Goal: Contribute content: Contribute content

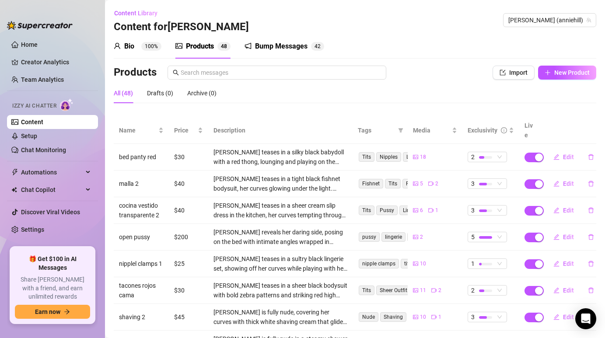
scroll to position [114, 0]
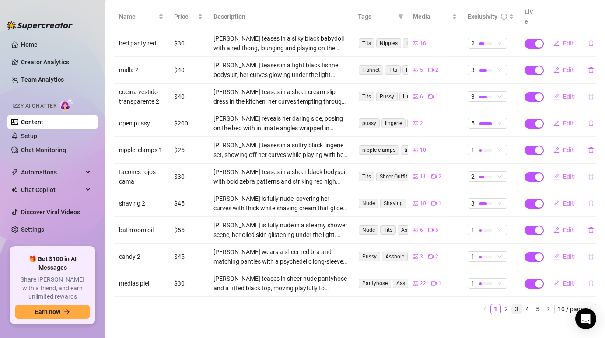
click at [519, 304] on link "3" at bounding box center [517, 309] width 10 height 10
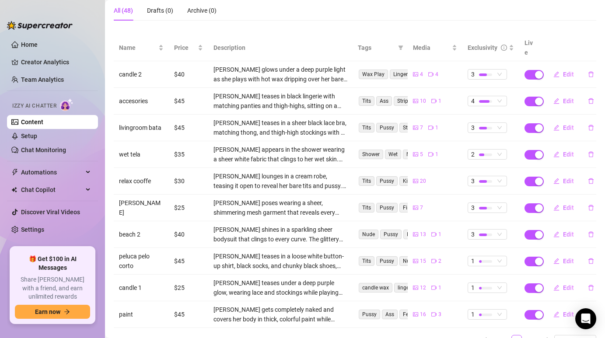
scroll to position [77, 0]
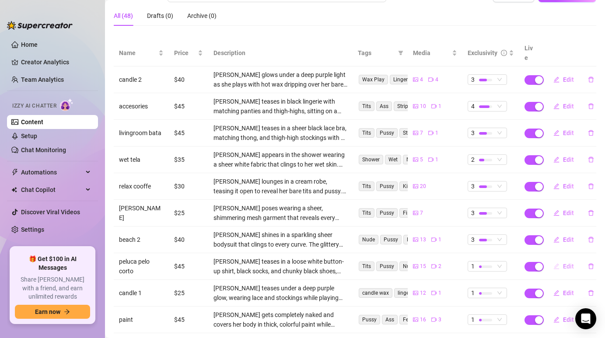
click at [565, 263] on span "Edit" at bounding box center [568, 266] width 11 height 7
type textarea "Type your message here..."
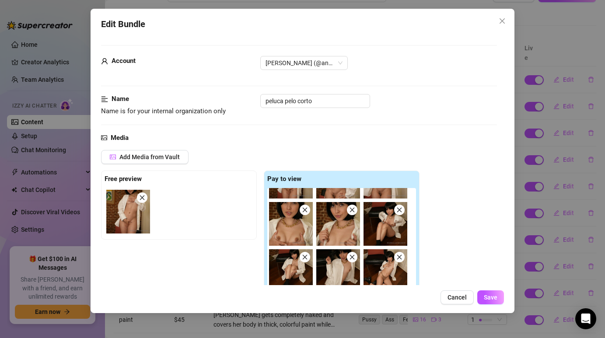
scroll to position [130, 0]
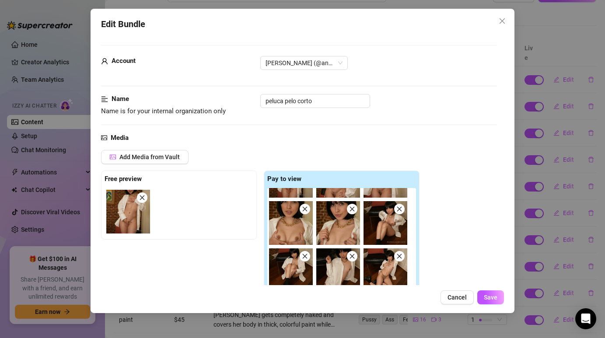
click at [300, 259] on img at bounding box center [291, 270] width 44 height 44
click at [304, 259] on icon "close" at bounding box center [305, 256] width 6 height 6
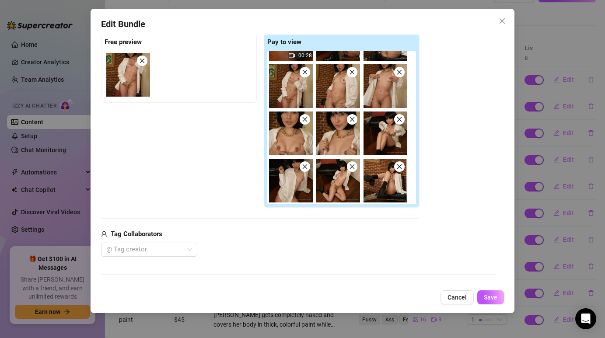
scroll to position [136, 0]
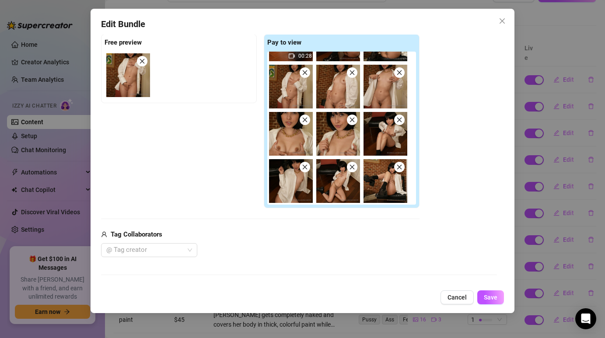
click at [305, 169] on icon "close" at bounding box center [305, 167] width 6 height 6
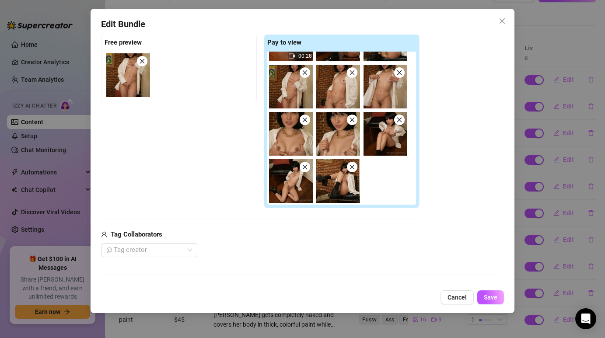
click at [305, 169] on icon "close" at bounding box center [305, 167] width 6 height 6
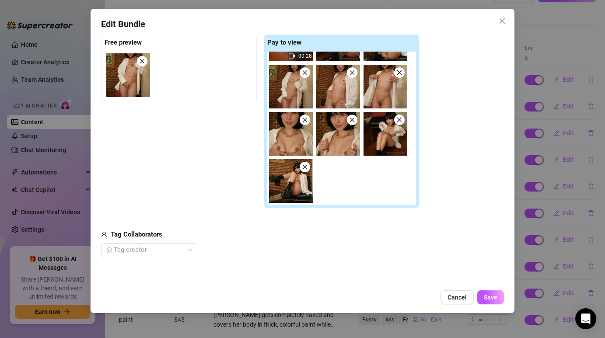
click at [305, 169] on icon "close" at bounding box center [305, 167] width 6 height 6
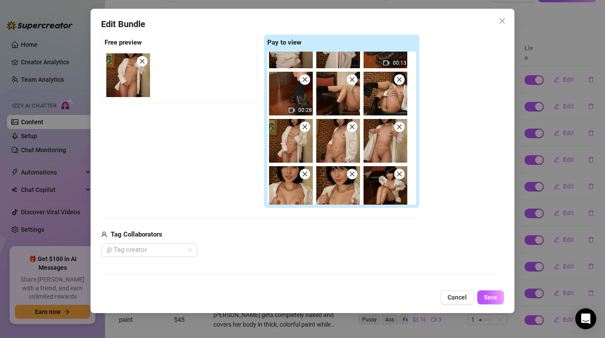
click at [305, 169] on span at bounding box center [305, 174] width 10 height 10
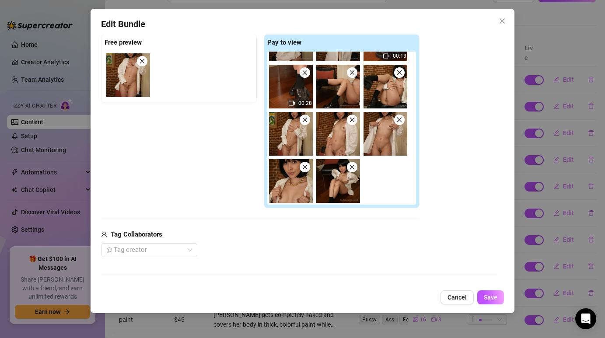
scroll to position [35, 0]
click at [305, 167] on icon "close" at bounding box center [305, 167] width 5 height 5
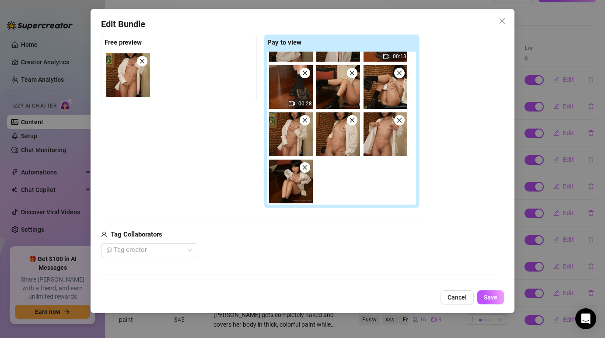
click at [306, 162] on span at bounding box center [305, 167] width 10 height 10
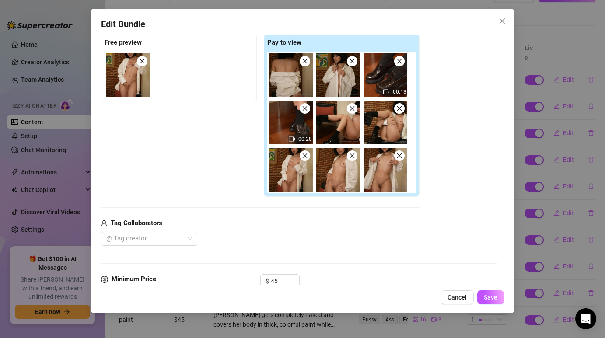
click at [305, 155] on icon "close" at bounding box center [305, 155] width 5 height 5
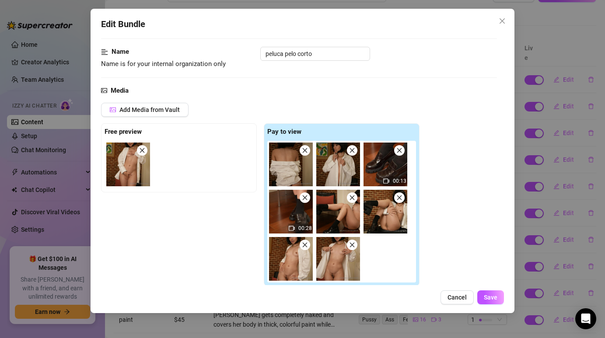
scroll to position [39, 0]
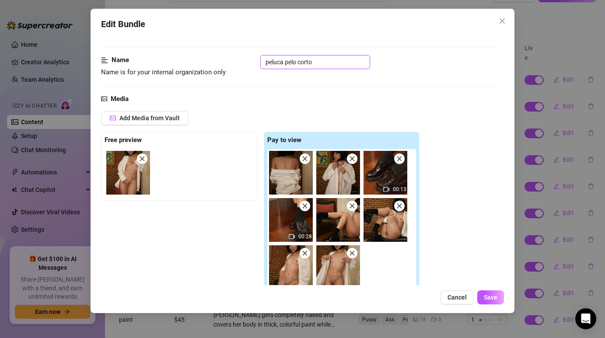
click at [320, 64] on input "peluca pelo corto" at bounding box center [315, 62] width 110 height 14
type input "peluca pelo corto 2"
click at [366, 104] on div "Media" at bounding box center [298, 99] width 395 height 10
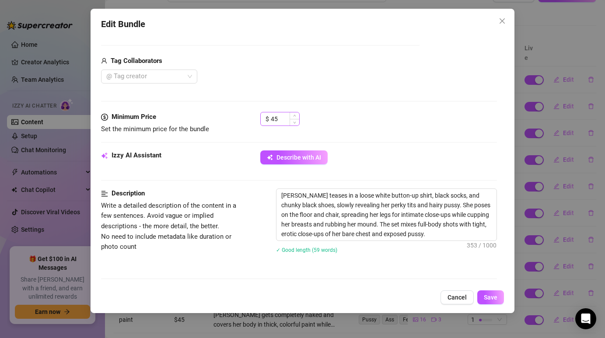
scroll to position [290, 0]
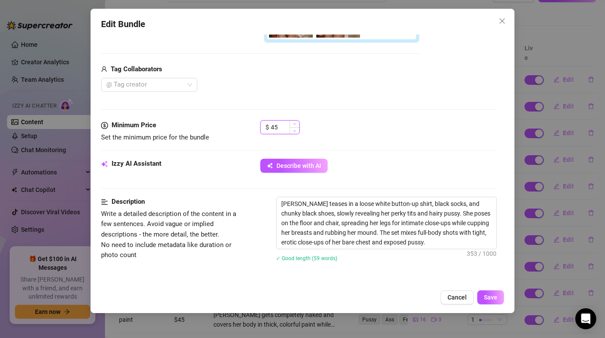
click at [287, 128] on input "45" at bounding box center [285, 127] width 28 height 13
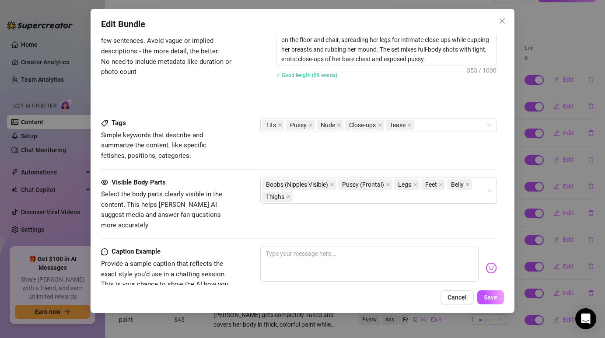
scroll to position [474, 0]
click at [432, 126] on div "Tits Pussy Nude Close-ups Tease" at bounding box center [374, 125] width 224 height 12
type input "40"
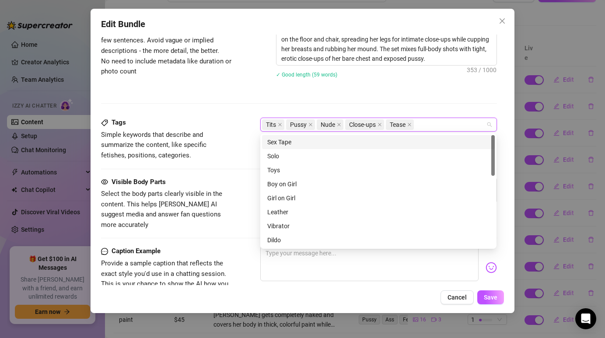
click at [440, 98] on div "Description Write a detailed description of the content in a few sentences. Avo…" at bounding box center [298, 65] width 395 height 105
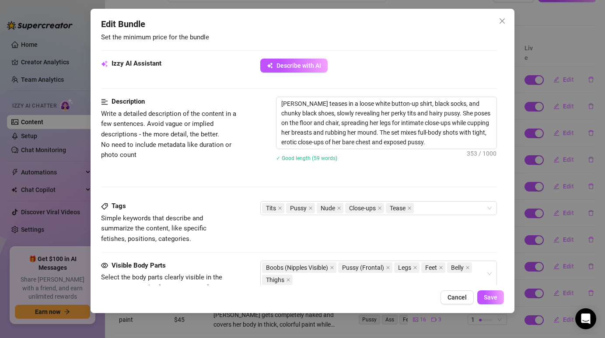
scroll to position [389, 0]
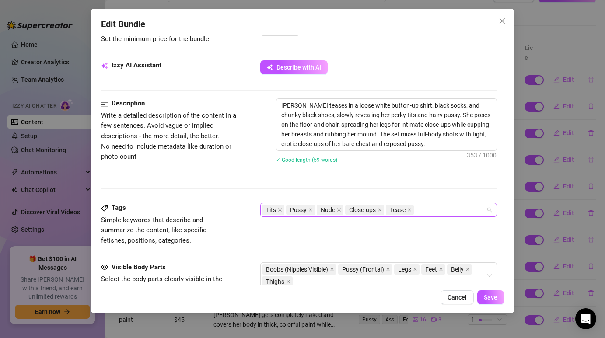
click at [425, 214] on div "Tits Pussy Nude Close-ups Tease" at bounding box center [374, 210] width 224 height 12
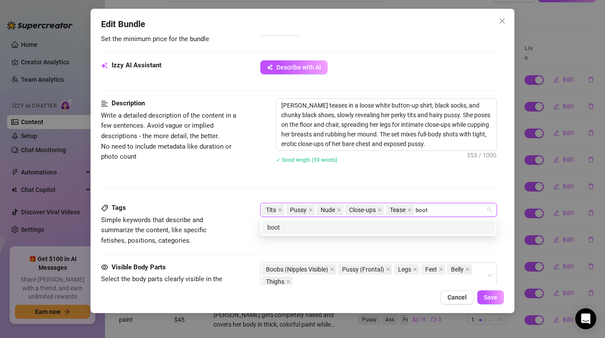
type input "booty"
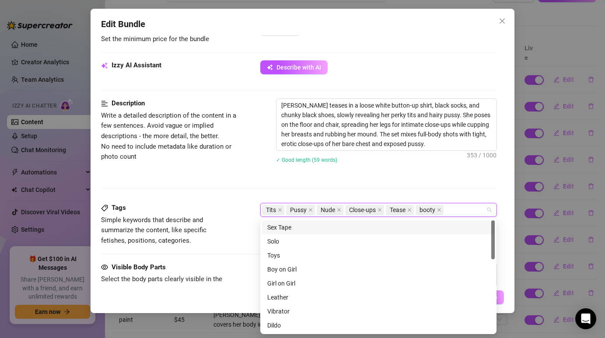
click at [407, 172] on div "[PERSON_NAME] teases in a loose white button-up shirt, black socks, and chunky …" at bounding box center [386, 136] width 220 height 76
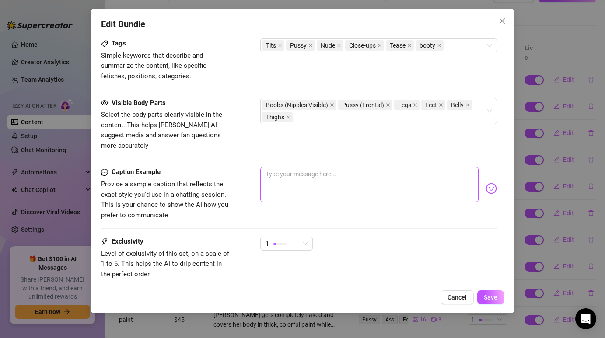
scroll to position [557, 0]
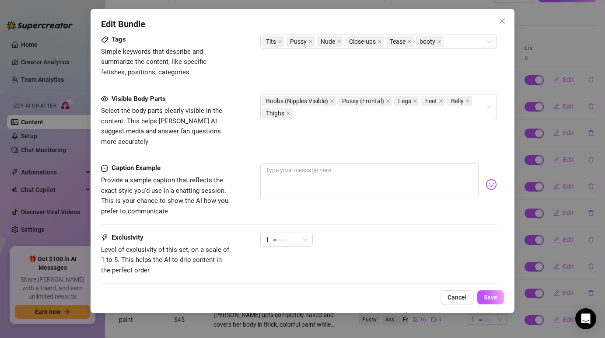
click at [294, 221] on div "Caption Example Provide a sample caption that reflects the exact style you'd us…" at bounding box center [298, 198] width 395 height 70
click at [294, 233] on div "1" at bounding box center [283, 239] width 34 height 13
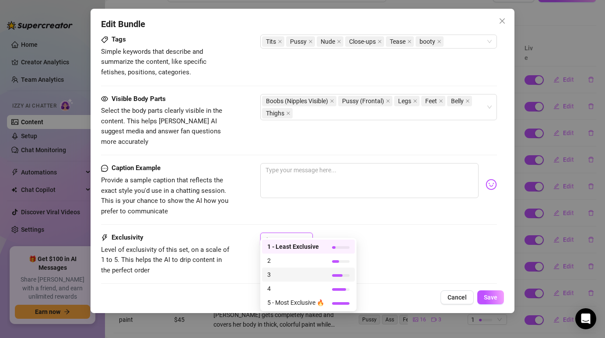
click at [300, 276] on span "3" at bounding box center [295, 275] width 57 height 10
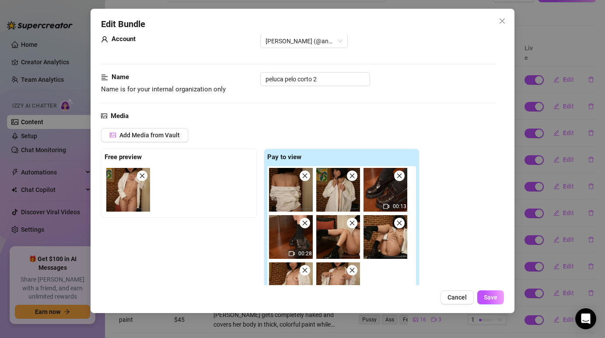
scroll to position [13, 0]
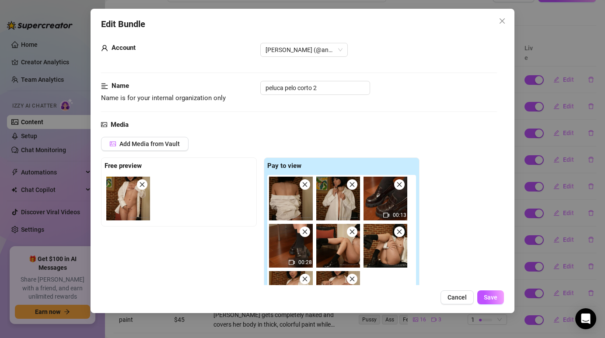
click at [351, 183] on icon "close" at bounding box center [352, 184] width 5 height 5
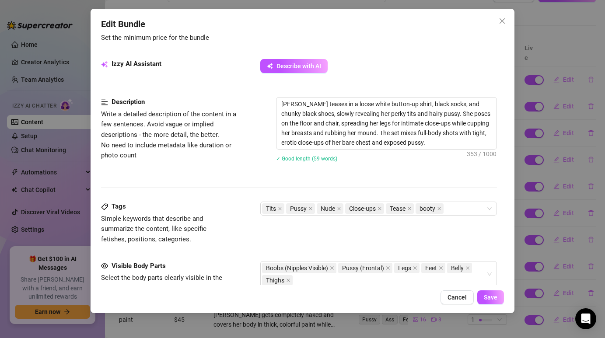
scroll to position [391, 0]
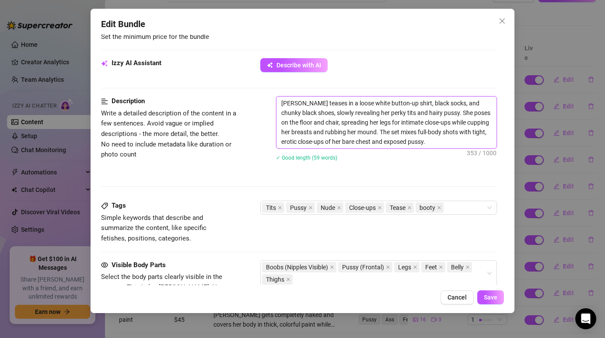
click at [356, 118] on textarea "[PERSON_NAME] teases in a loose white button-up shirt, black socks, and chunky …" at bounding box center [386, 123] width 220 height 52
drag, startPoint x: 356, startPoint y: 118, endPoint x: 341, endPoint y: 114, distance: 15.0
click at [341, 114] on textarea "[PERSON_NAME] teases in a loose white button-up shirt, black socks, and chunky …" at bounding box center [386, 123] width 220 height 52
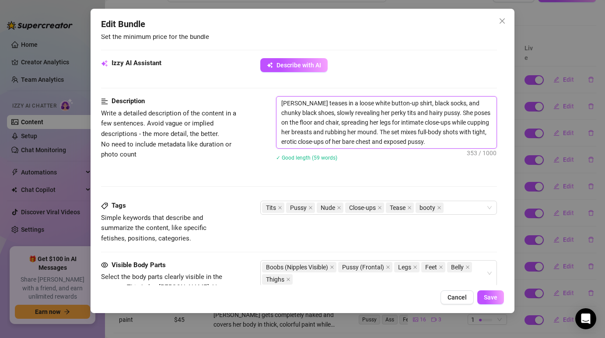
type textarea "Describe the content (media) in a few sentences"
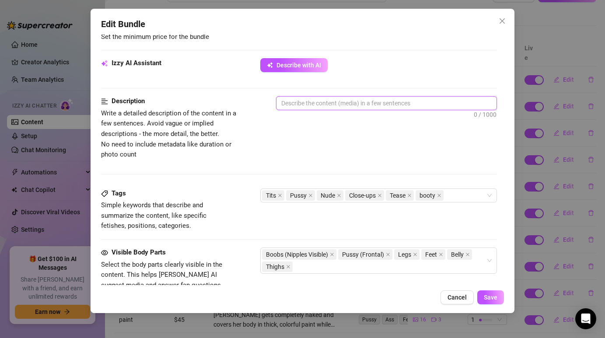
click at [322, 101] on textarea at bounding box center [386, 103] width 220 height 13
paste textarea "[PERSON_NAME] poses wearing an oversized white shirt and high heels, gradually …"
type textarea "[PERSON_NAME] poses wearing an oversized white shirt and high heels, gradually …"
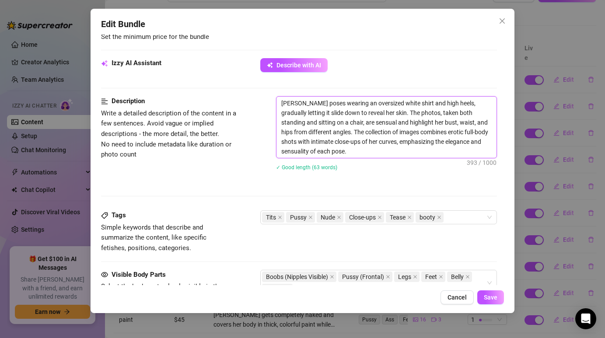
type textarea "[PERSON_NAME] poses wearing an oversized white shirt and high heels, gradually …"
click at [361, 154] on textarea "[PERSON_NAME] poses wearing an oversized white shirt and high heels, gradually …" at bounding box center [386, 127] width 220 height 61
click at [361, 153] on textarea "[PERSON_NAME] poses wearing an oversized white shirt and high heels, gradually …" at bounding box center [386, 127] width 220 height 61
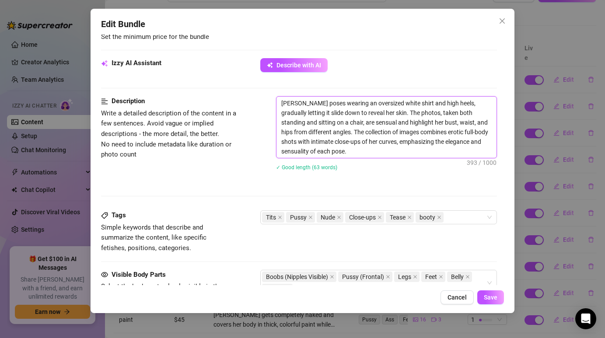
type textarea "Describe the content (media) in a few sentences"
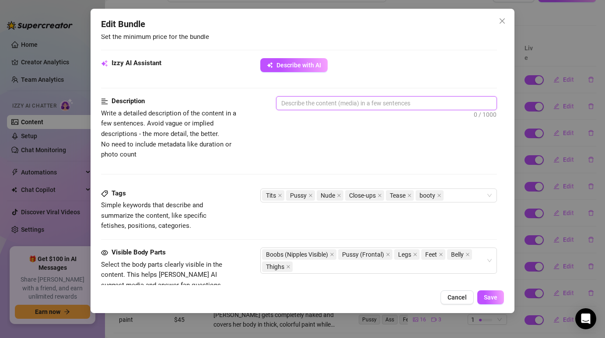
click at [312, 104] on textarea at bounding box center [386, 103] width 220 height 13
click at [302, 105] on textarea at bounding box center [386, 103] width 220 height 13
paste textarea "[PERSON_NAME] plays with an oversized white shirt and high heels, slowly lettin…"
type textarea "[PERSON_NAME] plays with an oversized white shirt and high heels, slowly lettin…"
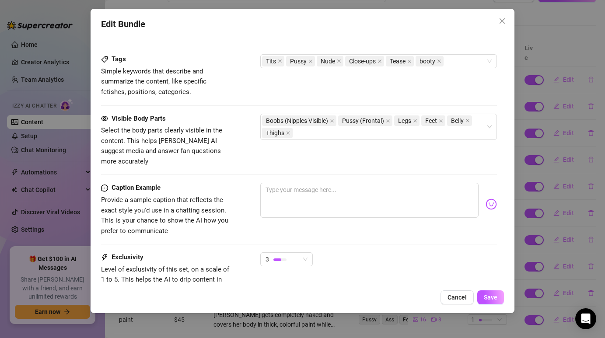
scroll to position [535, 0]
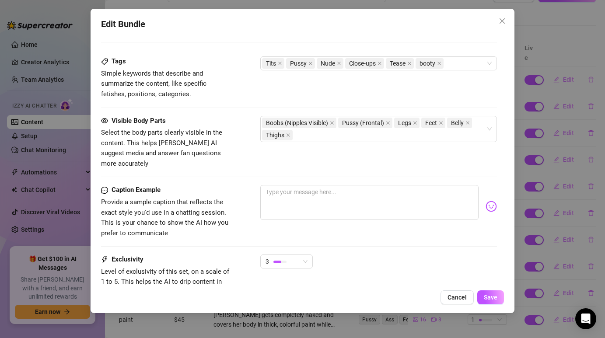
type textarea "[PERSON_NAME] plays with an oversized white shirt and high heels, slowly lettin…"
click at [283, 185] on textarea at bounding box center [369, 202] width 218 height 35
paste textarea "White shirt… no rules tonight. 🤍 Every button that falls reveals more… are you …"
type textarea "White shirt… no rules tonight. 🤍 Every button that falls reveals more… are you …"
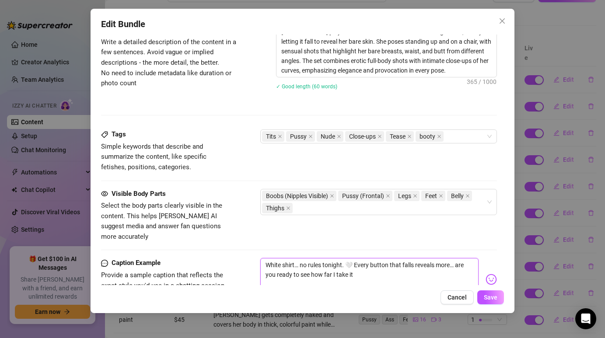
scroll to position [470, 0]
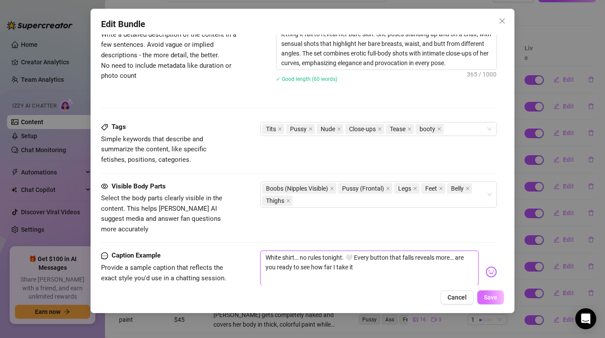
type textarea "White shirt… no rules tonight. 🤍 Every button that falls reveals more… are you …"
click at [492, 296] on span "Save" at bounding box center [491, 297] width 14 height 7
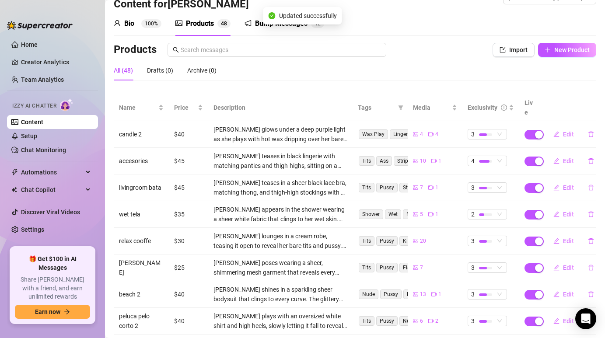
scroll to position [0, 0]
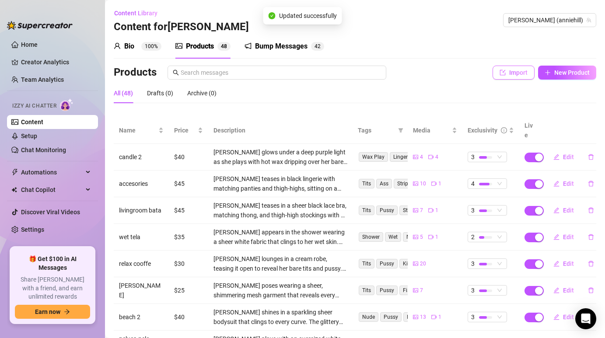
click at [512, 73] on span "Import" at bounding box center [518, 72] width 18 height 7
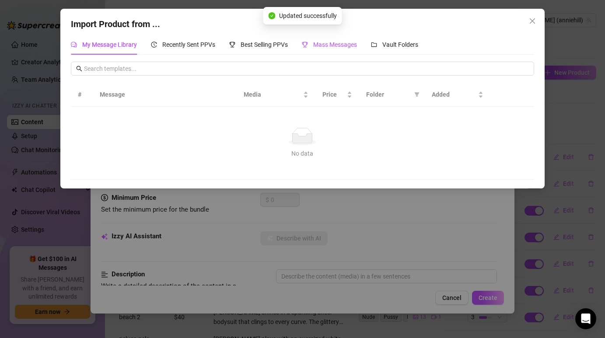
click at [350, 47] on span "Mass Messages" at bounding box center [335, 44] width 44 height 7
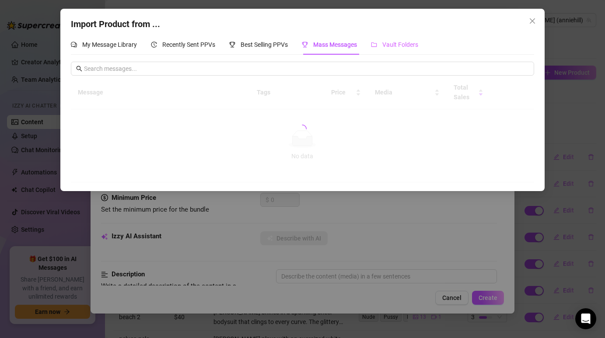
click at [397, 50] on div "Vault Folders" at bounding box center [394, 45] width 47 height 20
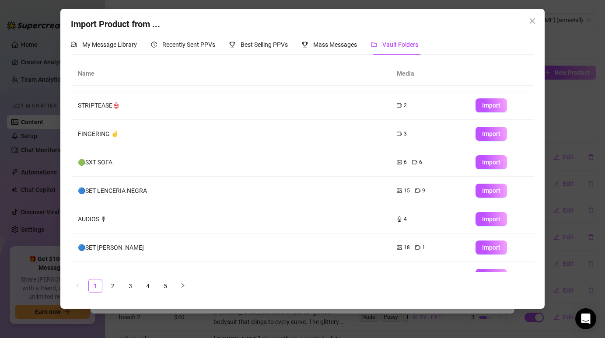
scroll to position [98, 0]
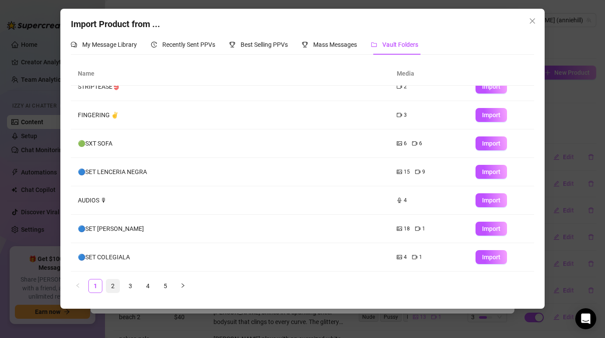
click at [115, 280] on link "2" at bounding box center [112, 286] width 13 height 13
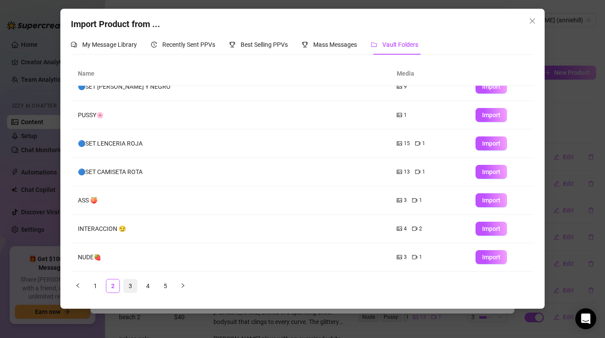
click at [133, 283] on link "3" at bounding box center [130, 286] width 13 height 13
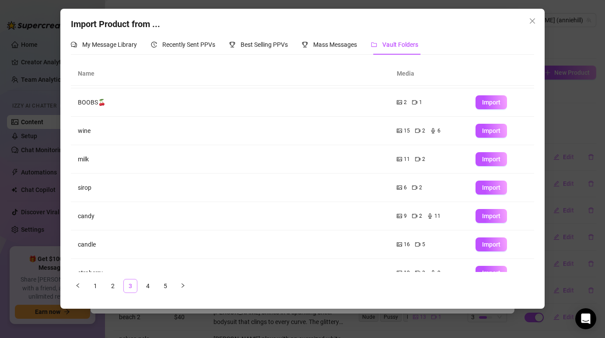
scroll to position [0, 0]
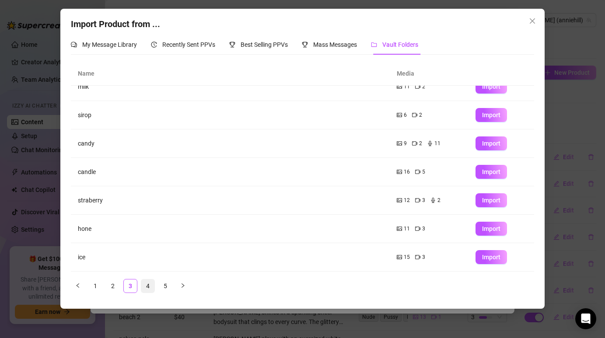
click at [148, 284] on link "4" at bounding box center [147, 286] width 13 height 13
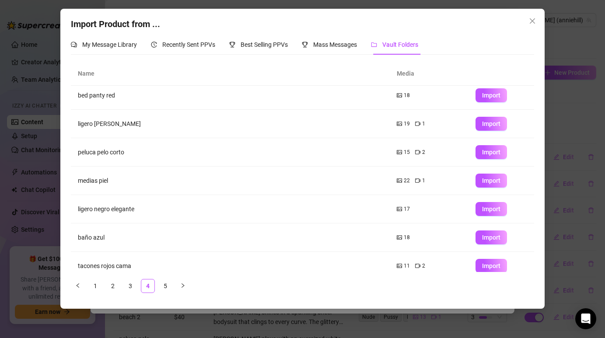
scroll to position [70, 0]
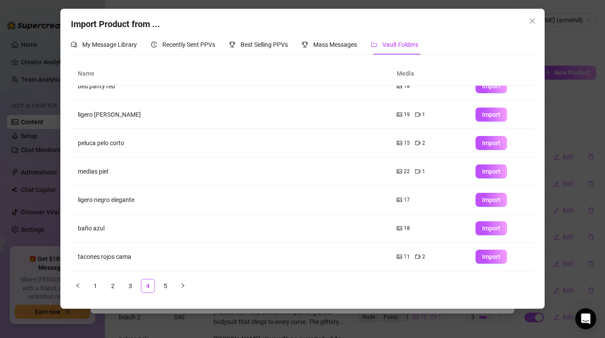
click at [507, 139] on td "Import" at bounding box center [501, 143] width 66 height 28
click at [500, 139] on button "Import" at bounding box center [490, 143] width 31 height 14
type textarea "Type your message here..."
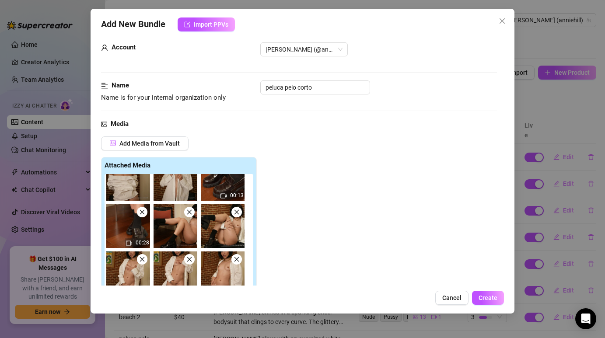
scroll to position [0, 0]
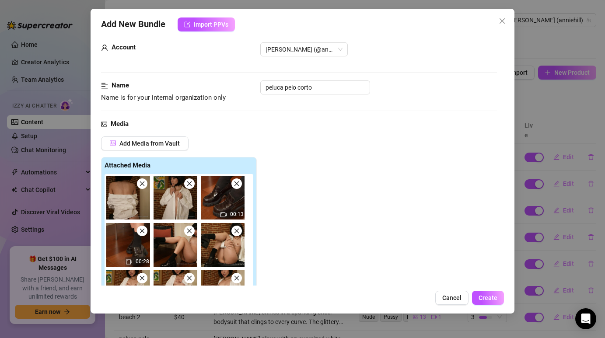
click at [191, 185] on icon "close" at bounding box center [189, 184] width 5 height 5
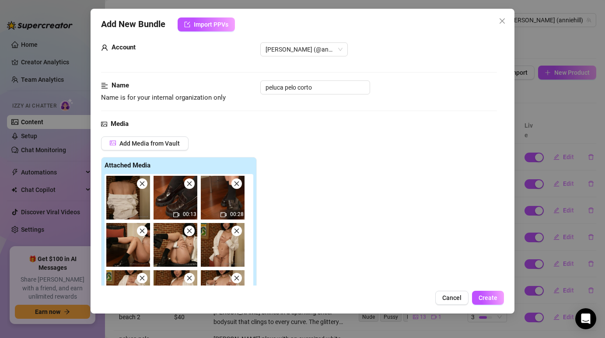
click at [139, 184] on span at bounding box center [142, 183] width 10 height 10
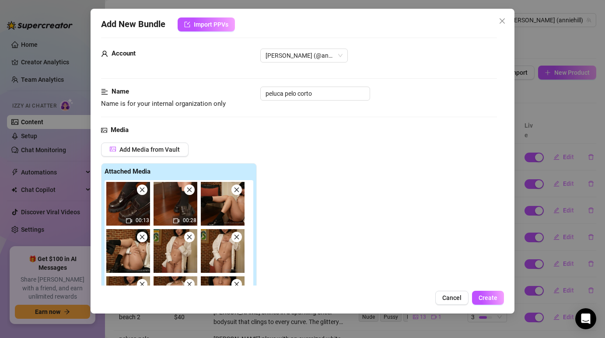
scroll to position [7, 0]
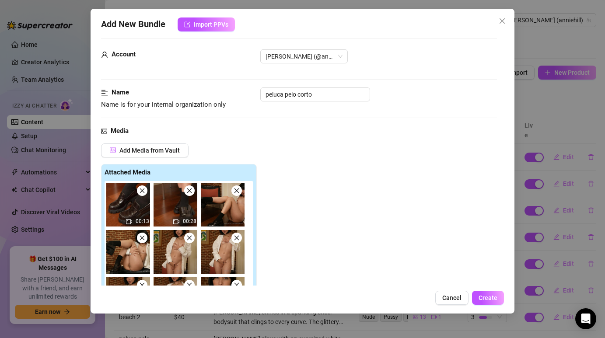
click at [143, 191] on icon "close" at bounding box center [142, 191] width 6 height 6
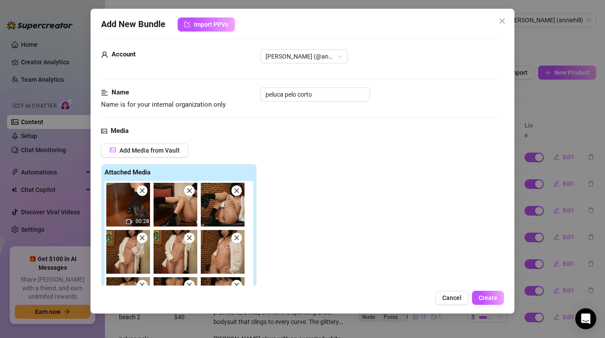
click at [143, 188] on icon "close" at bounding box center [142, 191] width 6 height 6
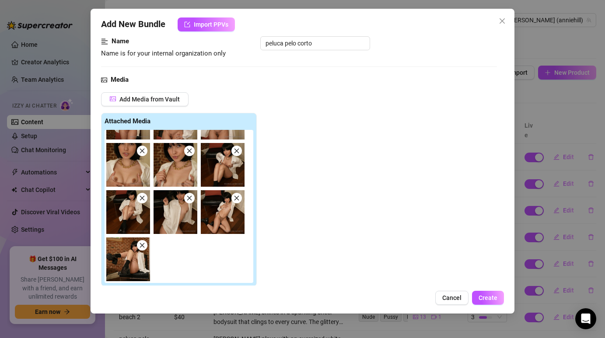
scroll to position [82, 0]
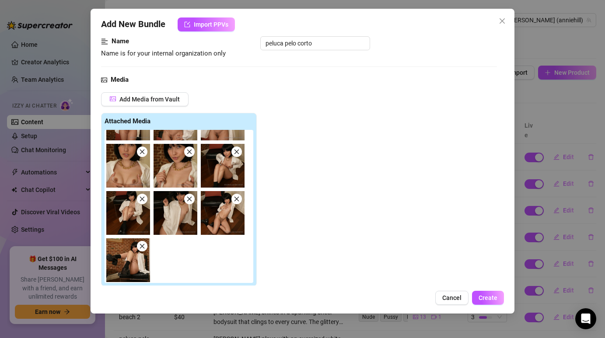
click at [137, 250] on img at bounding box center [128, 260] width 44 height 44
click at [140, 247] on icon "close" at bounding box center [142, 246] width 6 height 6
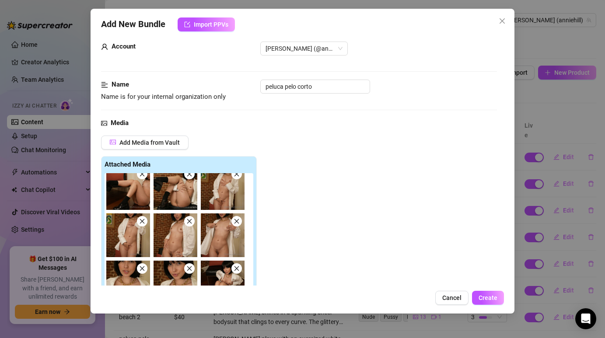
scroll to position [0, 0]
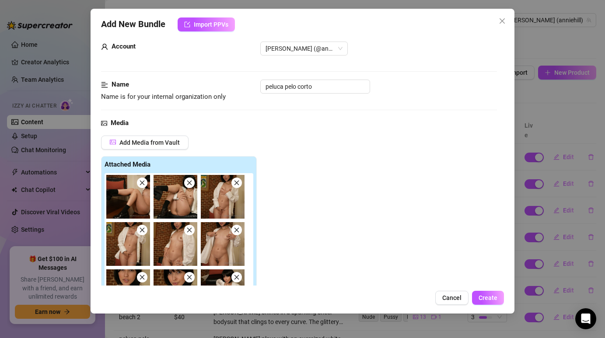
click at [191, 185] on icon "close" at bounding box center [189, 183] width 5 height 5
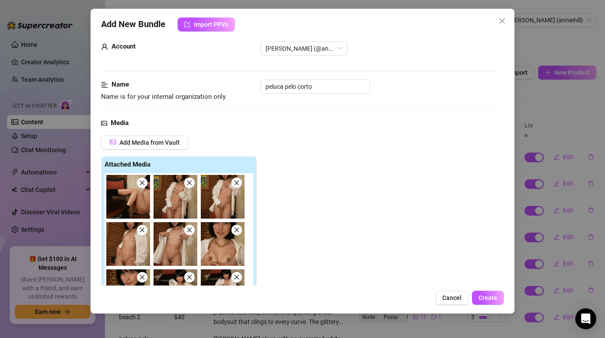
click at [192, 181] on icon "close" at bounding box center [189, 183] width 5 height 5
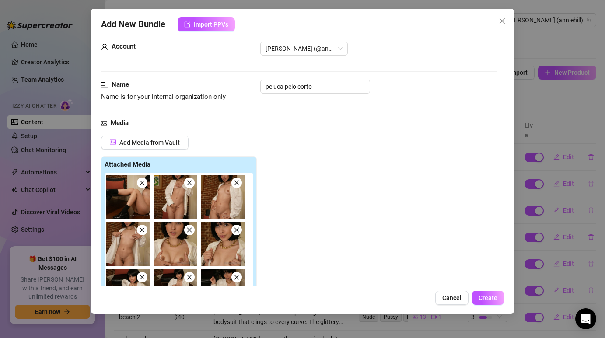
click at [236, 184] on icon "close" at bounding box center [237, 183] width 6 height 6
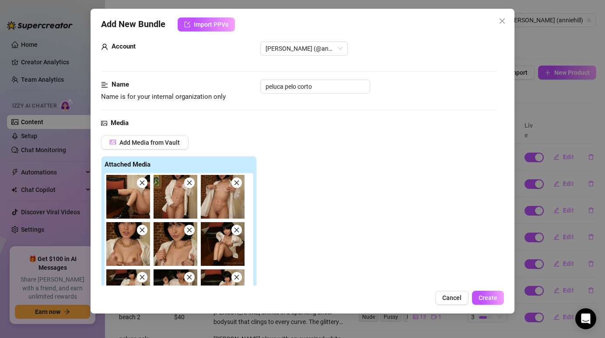
click at [237, 184] on icon "close" at bounding box center [237, 183] width 6 height 6
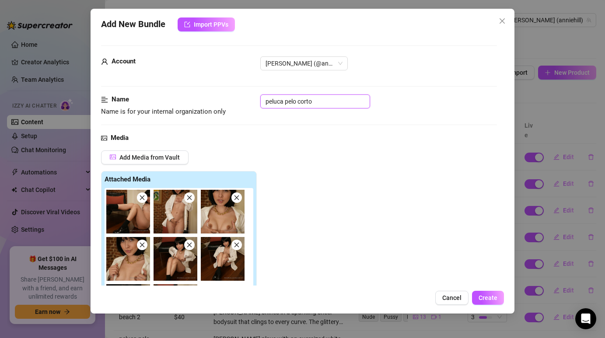
click at [330, 102] on input "peluca pelo corto" at bounding box center [315, 101] width 110 height 14
type input "peluca pelo corto 1"
click at [372, 135] on div "Media" at bounding box center [298, 138] width 395 height 10
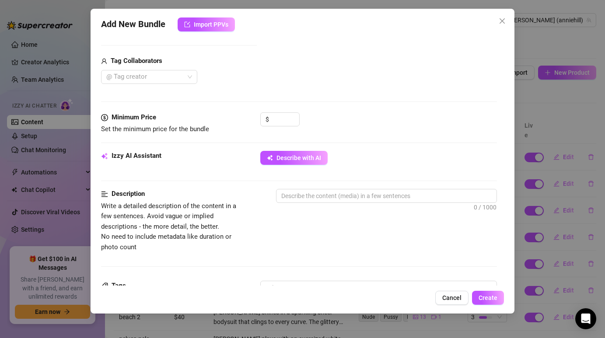
scroll to position [301, 0]
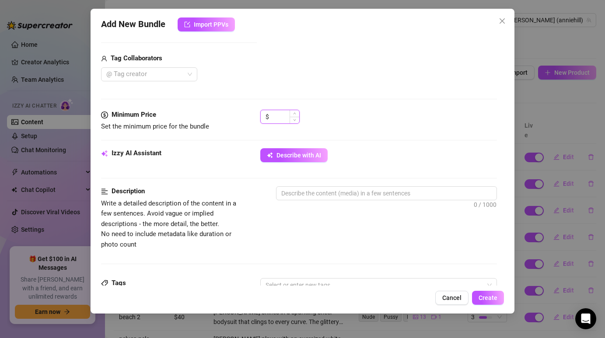
click at [277, 117] on input at bounding box center [285, 116] width 28 height 13
type input "25"
click at [374, 121] on div "$ 25" at bounding box center [378, 121] width 236 height 22
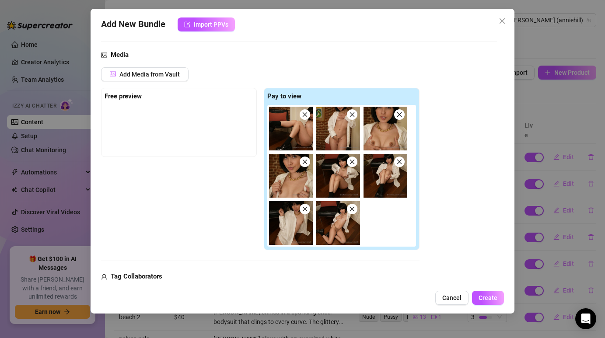
scroll to position [58, 0]
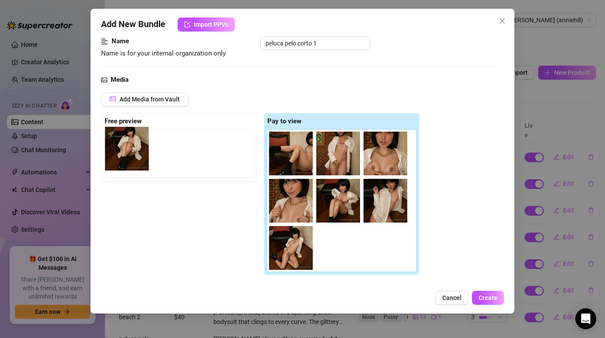
drag, startPoint x: 388, startPoint y: 187, endPoint x: 128, endPoint y: 134, distance: 265.5
click at [128, 134] on div "Free preview Pay to view" at bounding box center [260, 194] width 318 height 163
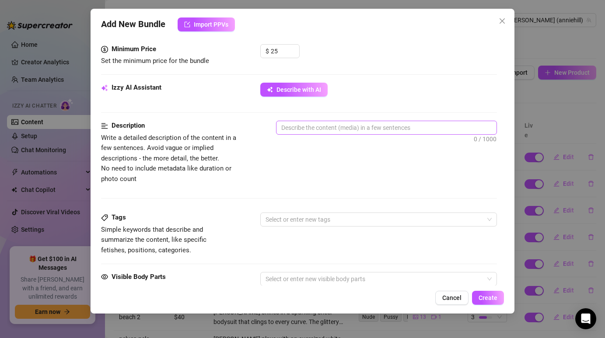
scroll to position [360, 0]
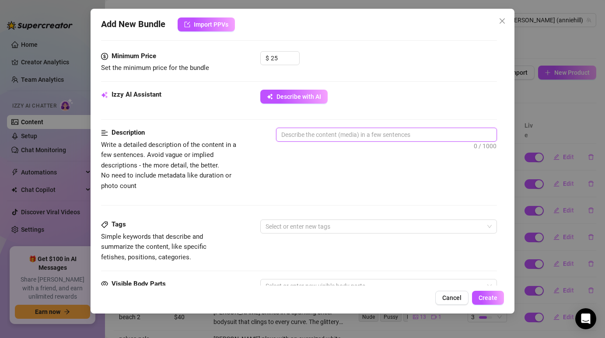
click at [350, 137] on textarea at bounding box center [386, 134] width 220 height 13
paste textarea "[PERSON_NAME] begins this series with a sensual and elegant look. She wears an …"
type textarea "[PERSON_NAME] begins this series with a sensual and elegant look. She wears an …"
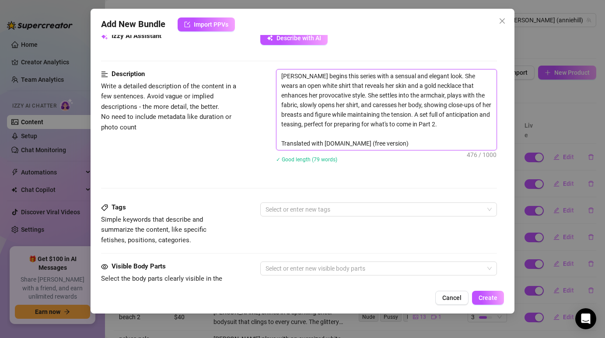
scroll to position [421, 0]
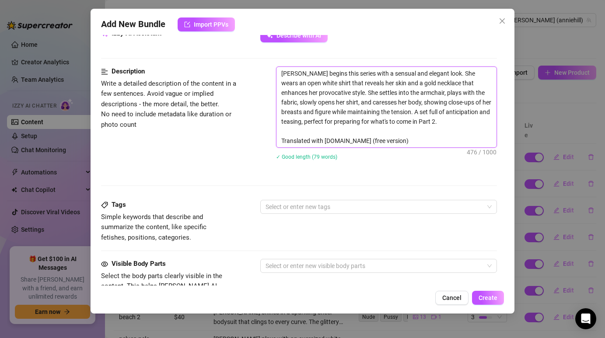
drag, startPoint x: 400, startPoint y: 141, endPoint x: 269, endPoint y: 142, distance: 131.7
click at [269, 142] on div "Description Write a detailed description of the content in a few sentences. Avo…" at bounding box center [298, 118] width 395 height 105
type textarea "[PERSON_NAME] begins this series with a sensual and elegant look. She wears an …"
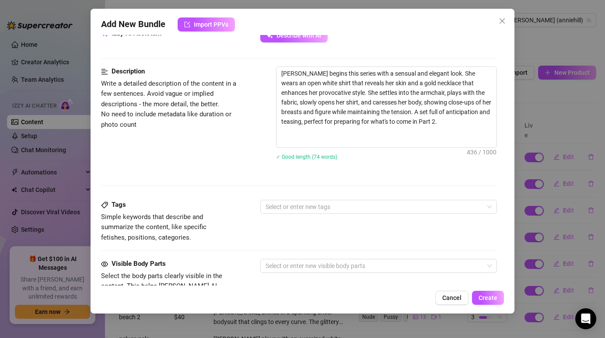
click at [267, 143] on div "Description Write a detailed description of the content in a few sentences. Avo…" at bounding box center [298, 118] width 395 height 105
click at [281, 144] on textarea "[PERSON_NAME] begins this series with a sensual and elegant look. She wears an …" at bounding box center [386, 107] width 220 height 80
type textarea "[PERSON_NAME] begins this series with a sensual and elegant look. She wears an …"
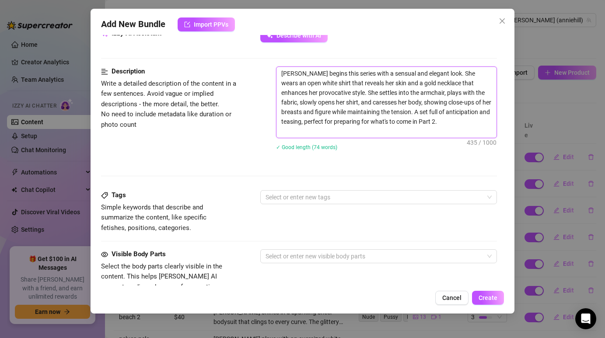
type textarea "[PERSON_NAME] begins this series with a sensual and elegant look. She wears an …"
click at [263, 142] on div "Description Write a detailed description of the content in a few sentences. Avo…" at bounding box center [298, 113] width 395 height 95
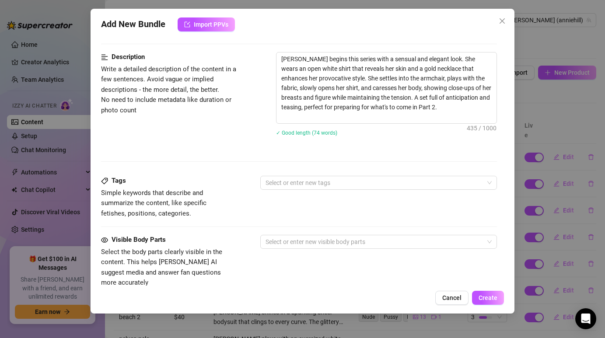
scroll to position [446, 0]
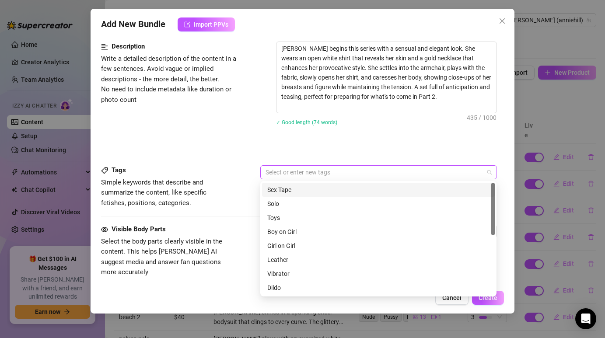
click at [310, 169] on div at bounding box center [374, 172] width 224 height 12
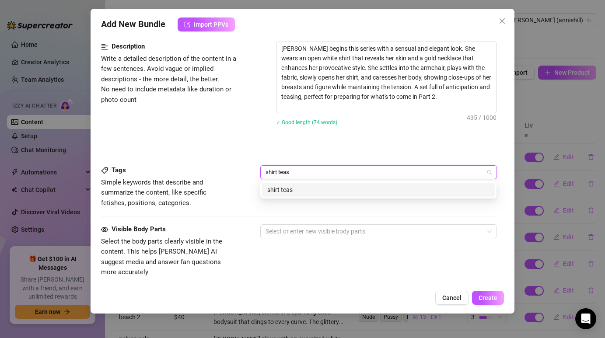
type input "shirt tease"
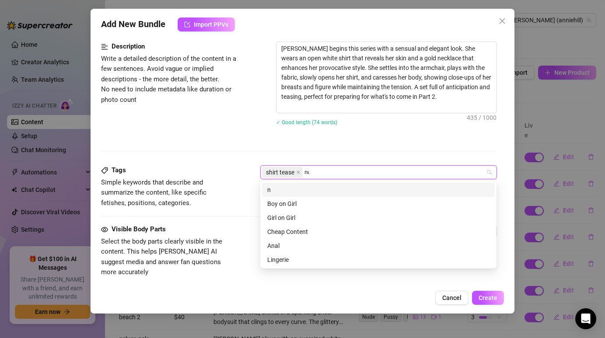
type input "nude"
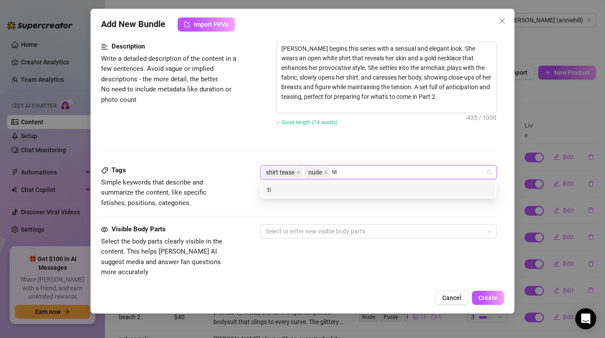
type input "tits"
type input "p"
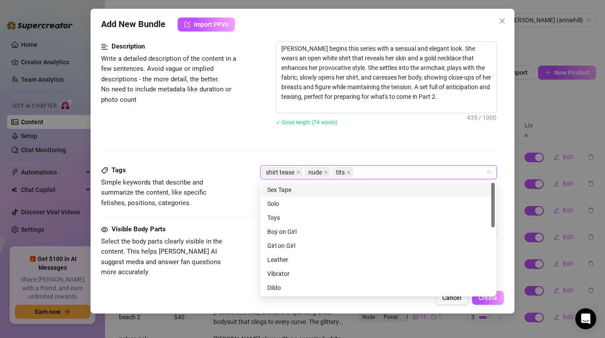
type input "r"
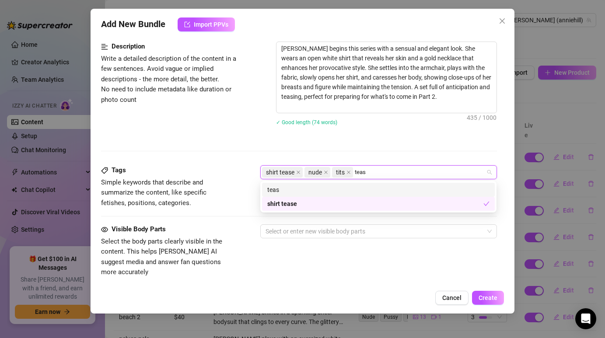
type input "tease"
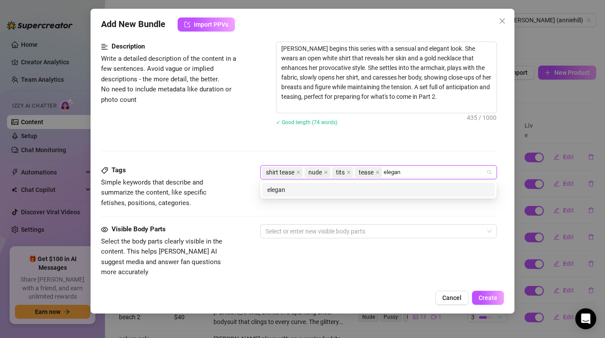
type input "elegant"
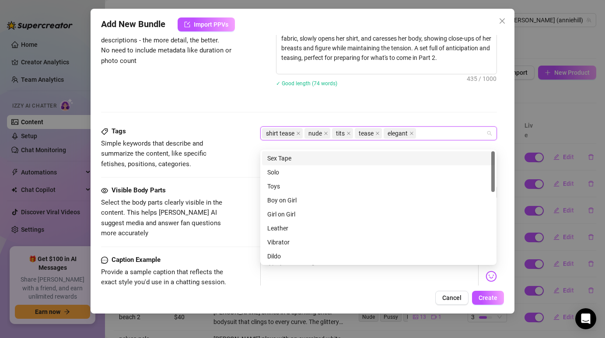
scroll to position [490, 0]
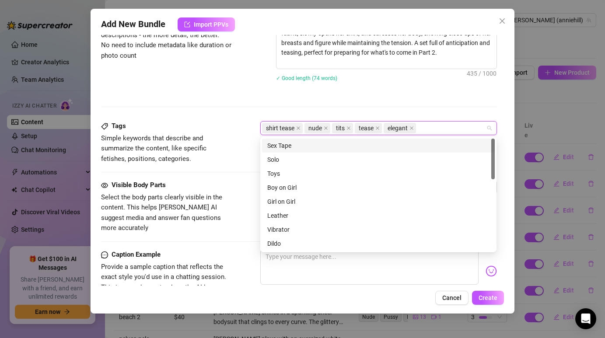
click at [304, 107] on div at bounding box center [298, 107] width 395 height 0
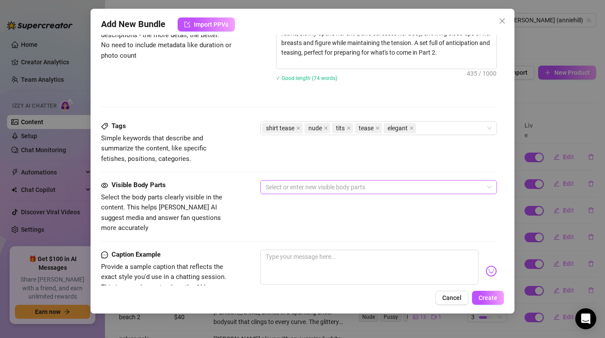
click at [281, 190] on div at bounding box center [374, 187] width 224 height 12
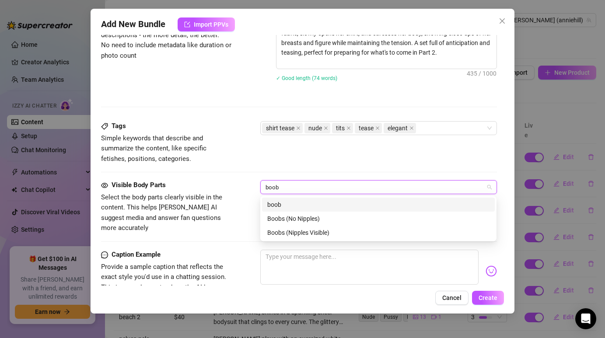
type input "boobs"
click at [283, 232] on div "Boobs (Nipples Visible)" at bounding box center [378, 233] width 222 height 10
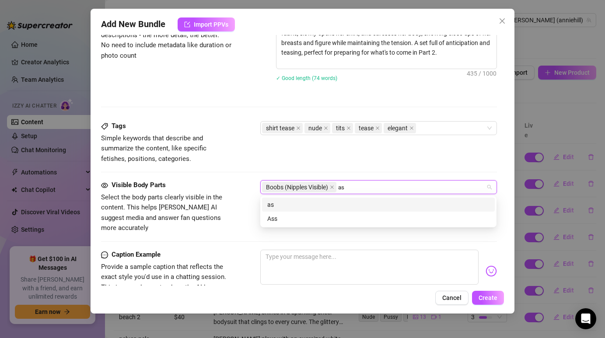
type input "a"
type input "v"
type input "booty"
type input "belly"
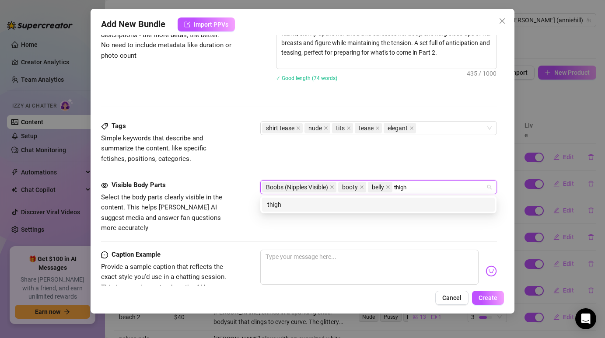
type input "thighs"
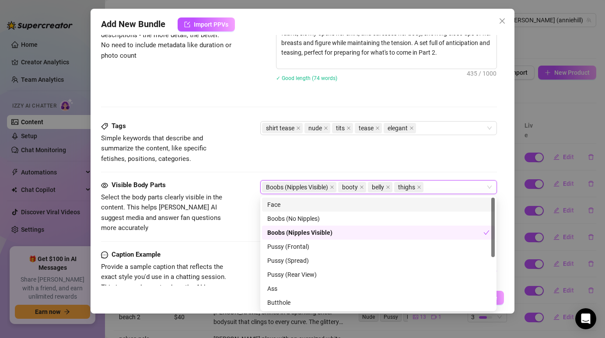
click at [328, 162] on div "Tags Simple keywords that describe and summarize the content, like specific fet…" at bounding box center [298, 142] width 395 height 43
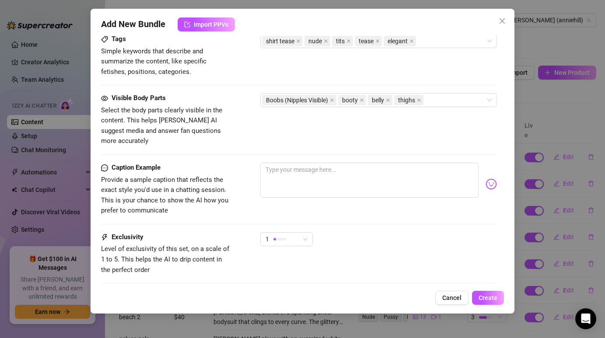
scroll to position [586, 0]
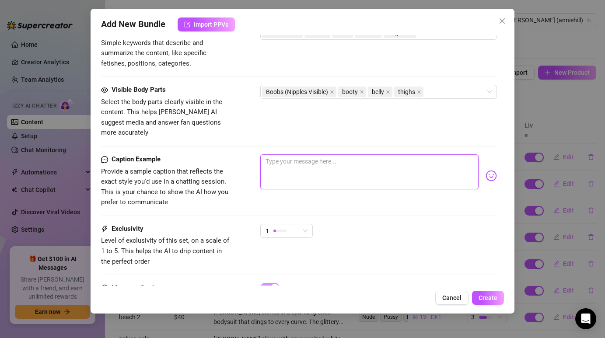
click at [323, 157] on textarea at bounding box center [369, 171] width 218 height 35
click at [292, 161] on textarea at bounding box center [369, 171] width 218 height 35
paste textarea "Solo el comienzo… ¿listo para la Parte 2? 👀🔥"
type textarea "Solo el comienzo… ¿listo para la Parte 2? 👀🔥"
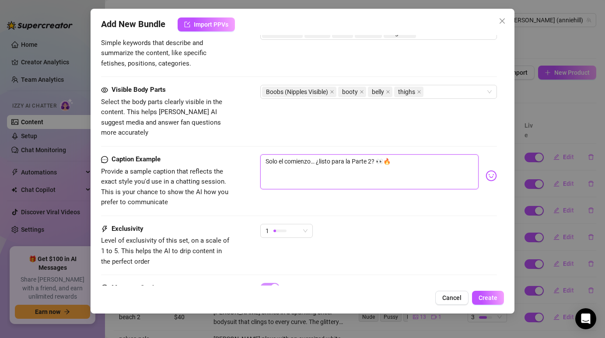
click at [297, 154] on textarea "Solo el comienzo… ¿listo para la Parte 2? 👀🔥" at bounding box center [369, 171] width 218 height 35
type textarea "Type your message here..."
click at [337, 154] on textarea at bounding box center [369, 171] width 218 height 35
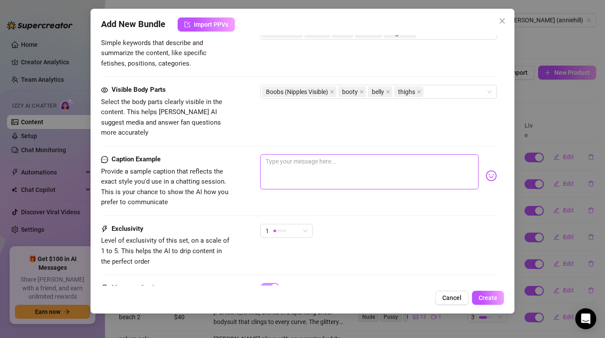
paste textarea "Just the beginning... Ready for Part 2? 👀🔥"
type textarea "Just the beginning... Ready for Part 2? 👀🔥"
click at [290, 224] on div "1" at bounding box center [283, 230] width 34 height 13
type textarea "Just the beginning... Ready for Part 2? 👀🔥"
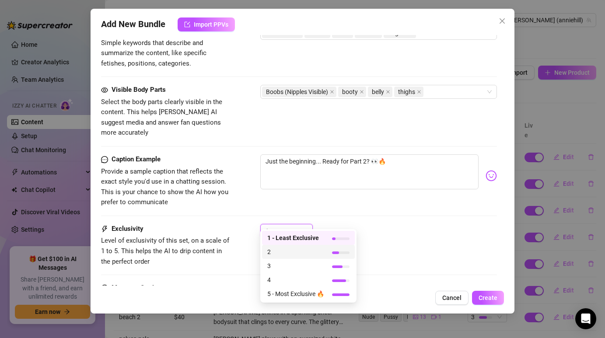
click at [289, 251] on span "2" at bounding box center [295, 252] width 57 height 10
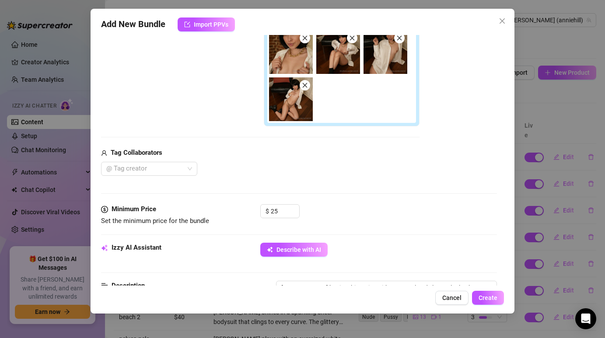
scroll to position [472, 0]
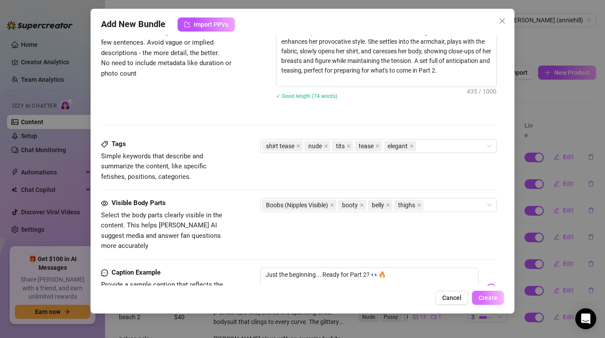
click at [483, 296] on span "Create" at bounding box center [488, 297] width 19 height 7
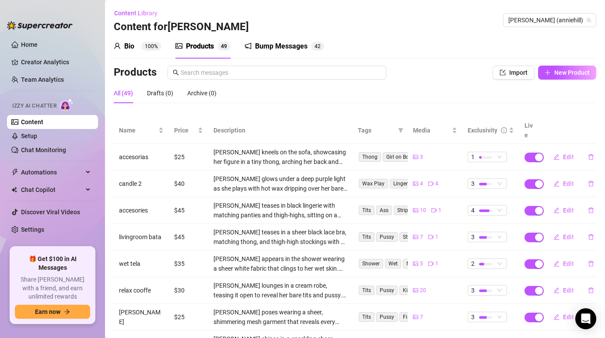
scroll to position [114, 0]
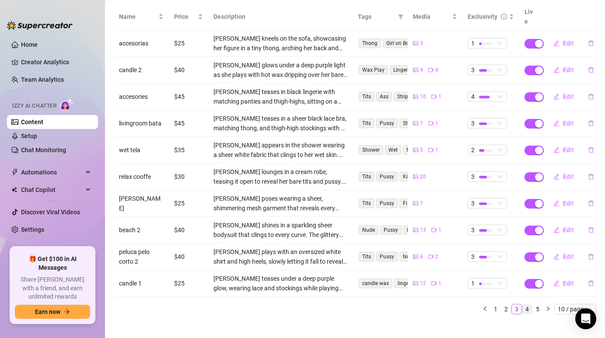
click at [525, 304] on link "4" at bounding box center [527, 309] width 10 height 10
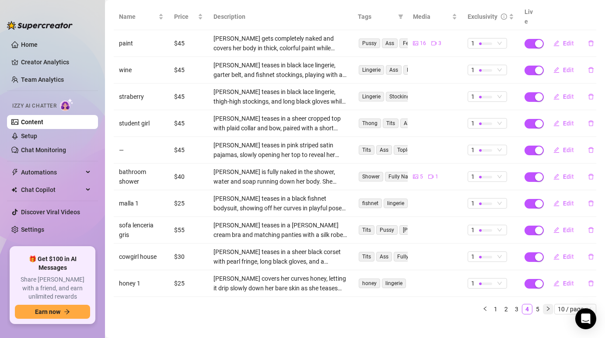
click at [547, 304] on button "button" at bounding box center [548, 309] width 10 height 10
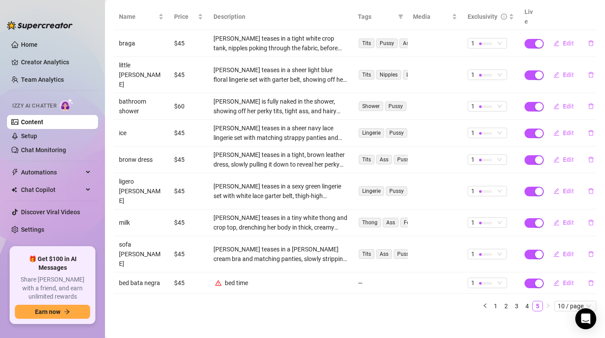
scroll to position [82, 0]
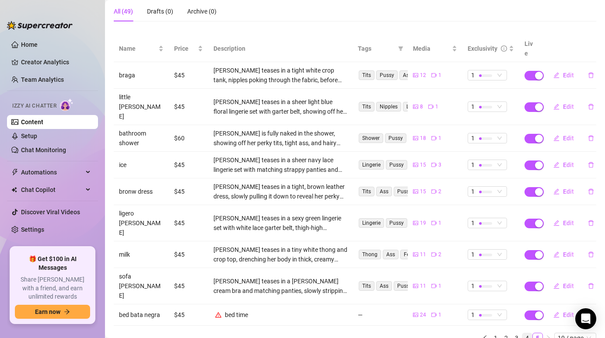
click at [530, 333] on link "4" at bounding box center [527, 338] width 10 height 10
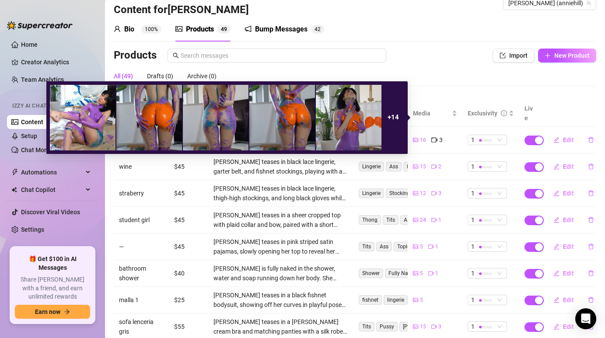
scroll to position [34, 0]
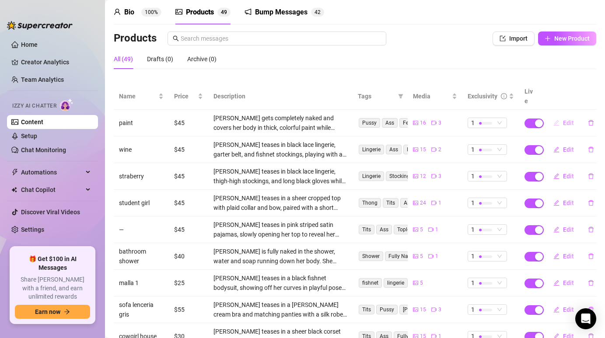
click at [560, 116] on button "Edit" at bounding box center [563, 123] width 35 height 14
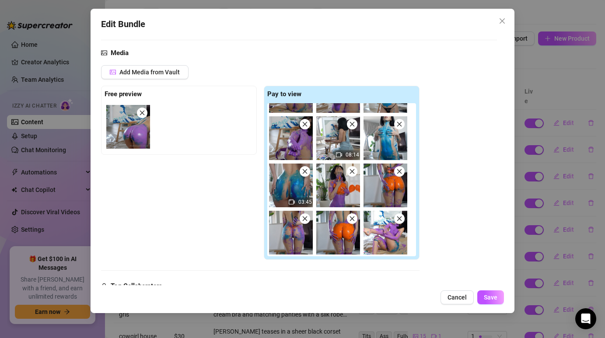
scroll to position [94, 0]
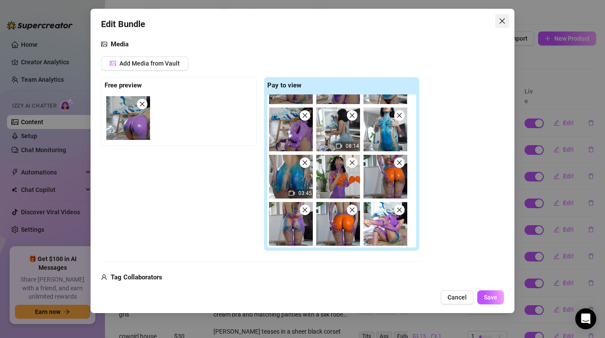
click at [506, 21] on span "Close" at bounding box center [502, 20] width 14 height 7
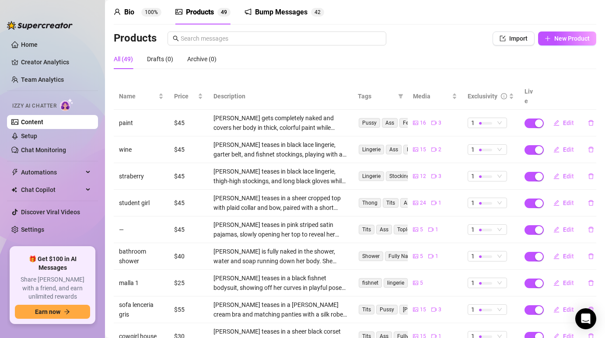
scroll to position [23, 0]
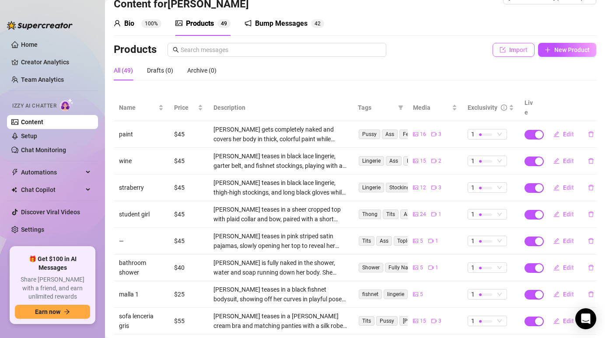
click at [511, 54] on button "Import" at bounding box center [514, 50] width 42 height 14
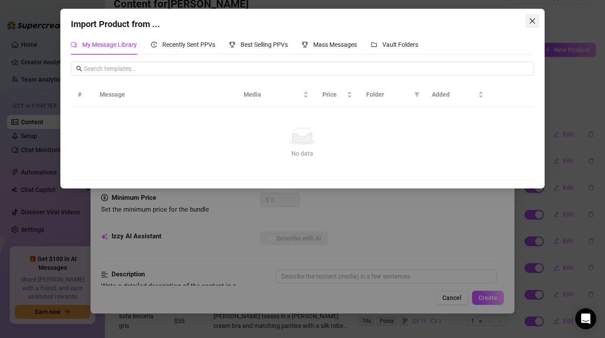
click at [535, 19] on icon "close" at bounding box center [532, 20] width 7 height 7
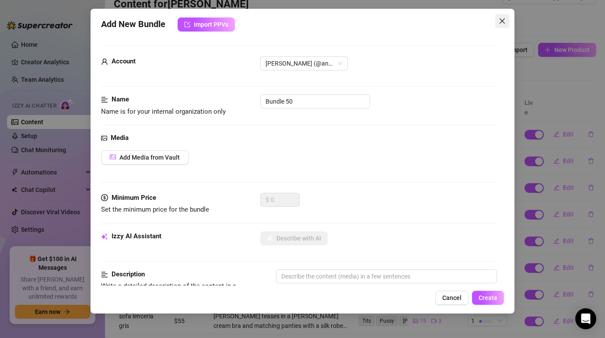
click at [501, 19] on icon "close" at bounding box center [502, 20] width 7 height 7
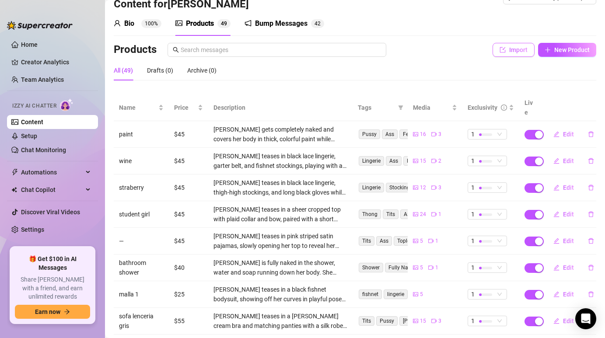
click at [524, 51] on span "Import" at bounding box center [518, 49] width 18 height 7
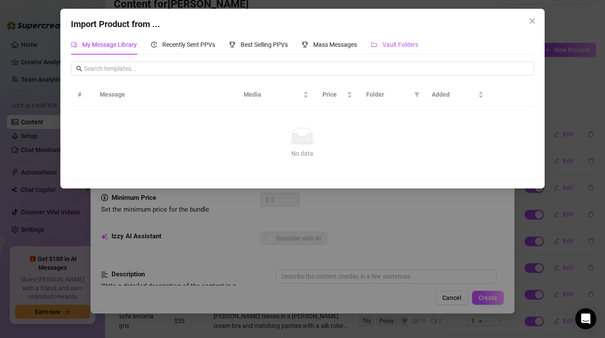
click at [397, 48] on span "Vault Folders" at bounding box center [400, 44] width 36 height 7
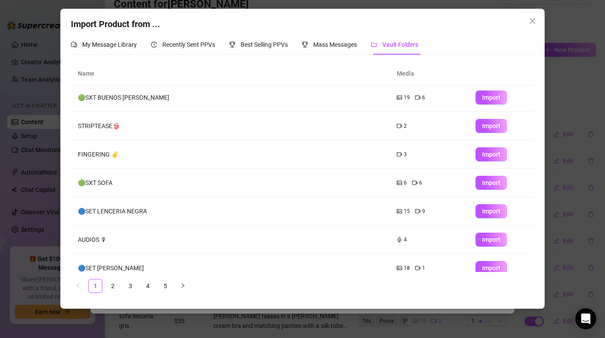
scroll to position [98, 0]
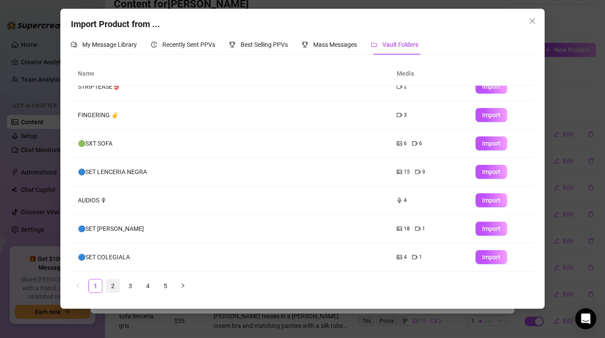
click at [109, 287] on link "2" at bounding box center [112, 286] width 13 height 13
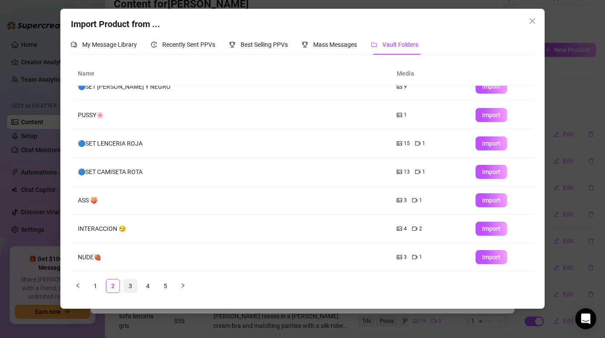
click at [132, 283] on link "3" at bounding box center [130, 286] width 13 height 13
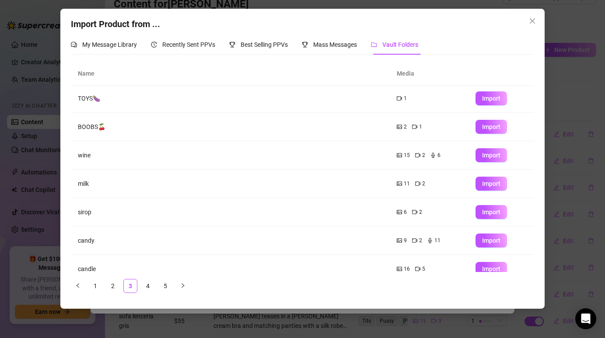
scroll to position [0, 0]
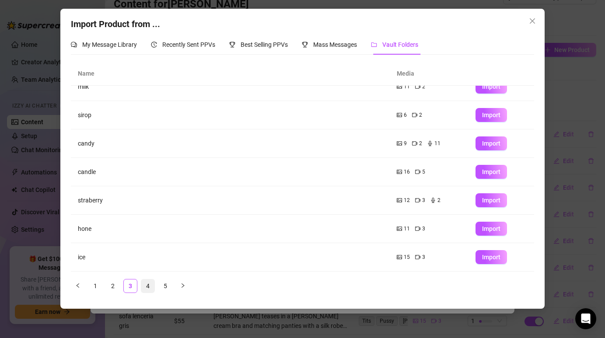
click at [149, 293] on li "4" at bounding box center [148, 286] width 14 height 14
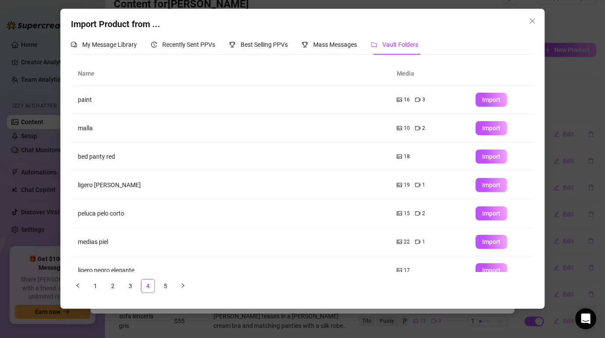
scroll to position [98, 0]
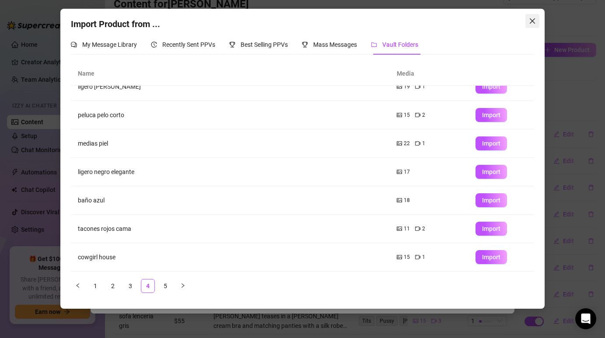
click at [532, 23] on icon "close" at bounding box center [532, 20] width 7 height 7
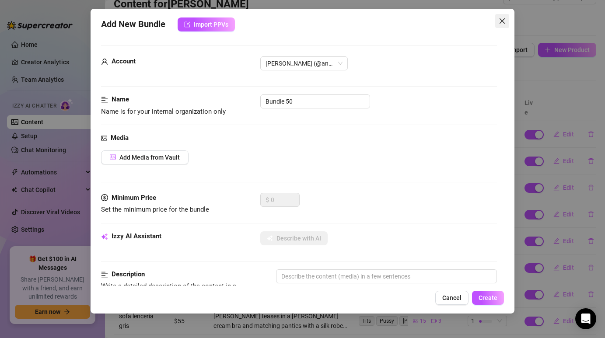
click at [507, 25] on button "Close" at bounding box center [502, 21] width 14 height 14
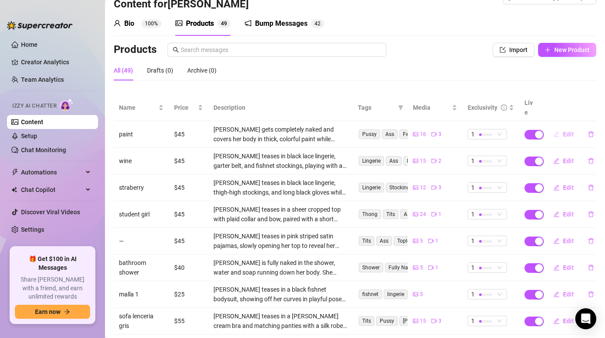
click at [565, 131] on span "Edit" at bounding box center [568, 134] width 11 height 7
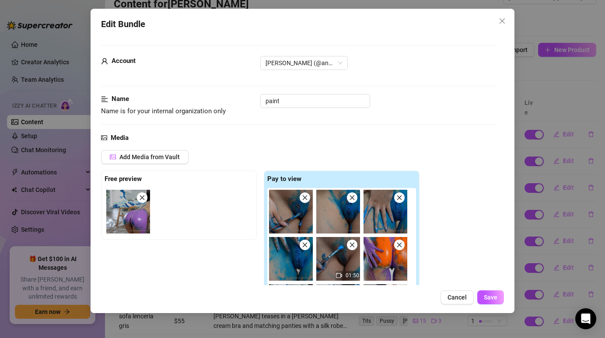
scroll to position [97, 0]
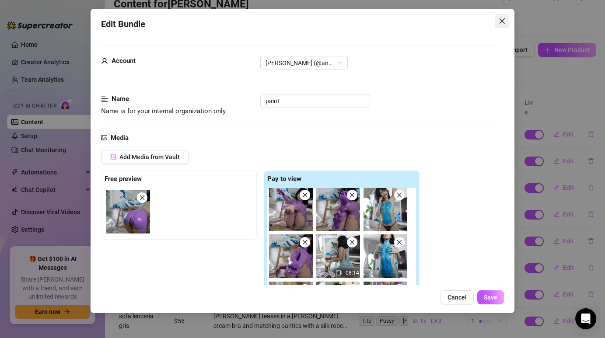
click at [499, 21] on icon "close" at bounding box center [502, 20] width 7 height 7
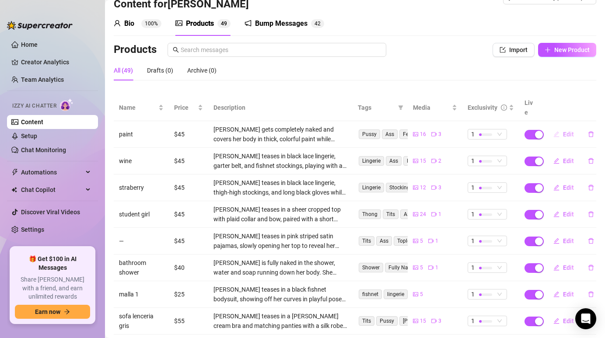
click at [568, 131] on span "Edit" at bounding box center [568, 134] width 11 height 7
type textarea "Type your message here..."
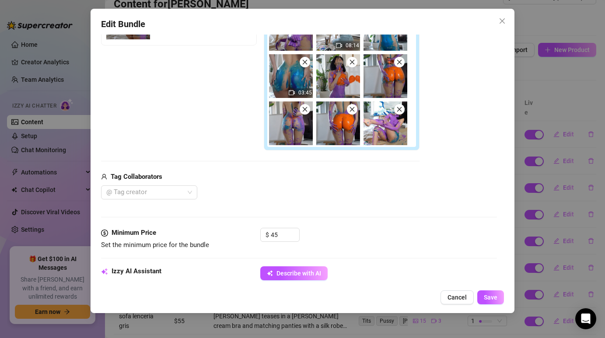
scroll to position [192, 0]
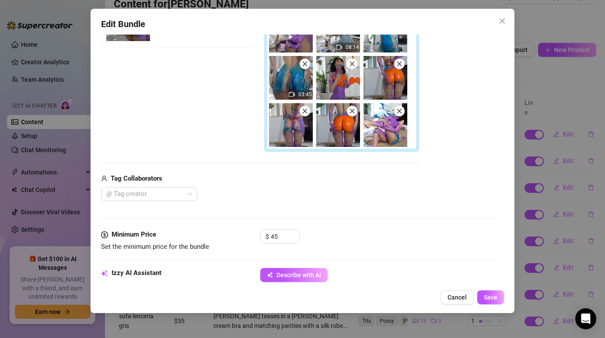
click at [351, 64] on icon "close" at bounding box center [352, 64] width 6 height 6
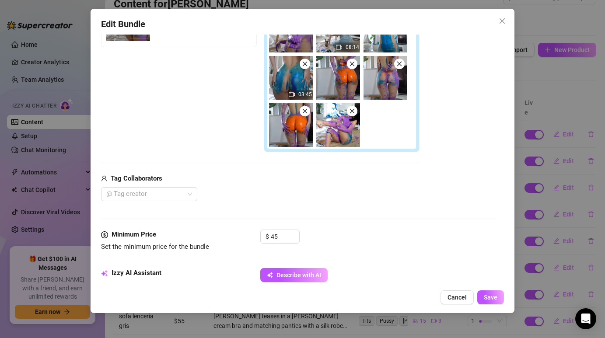
click at [351, 64] on icon "close" at bounding box center [352, 64] width 6 height 6
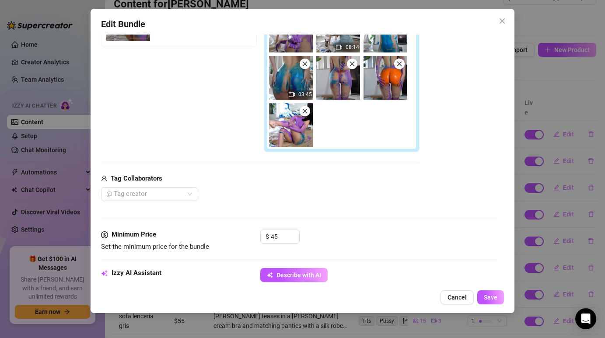
click at [349, 64] on icon "close" at bounding box center [352, 64] width 6 height 6
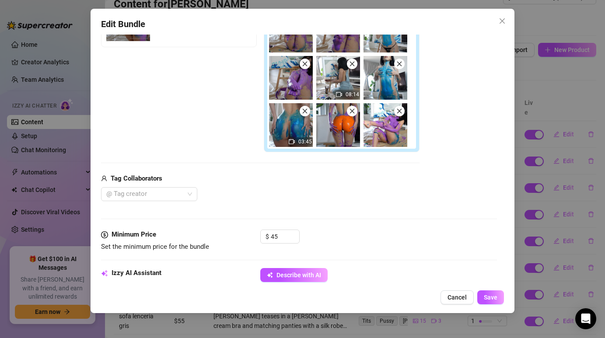
scroll to position [83, 0]
click at [401, 113] on icon "close" at bounding box center [399, 111] width 6 height 6
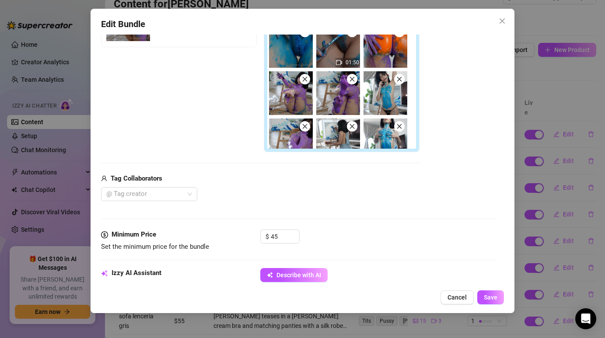
scroll to position [28, 0]
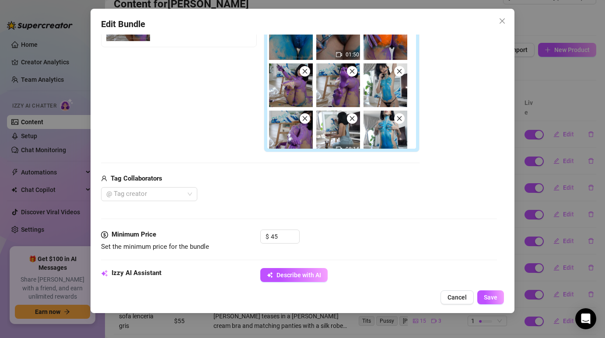
click at [355, 73] on icon "close" at bounding box center [352, 71] width 6 height 6
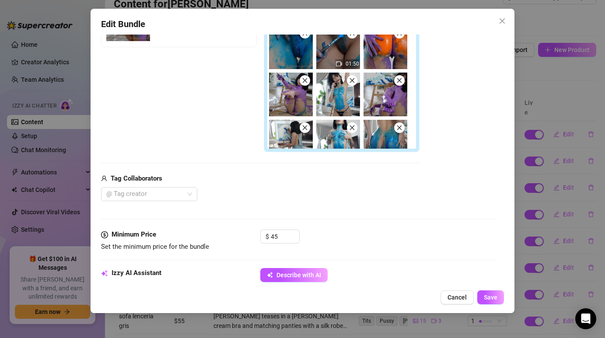
scroll to position [18, 0]
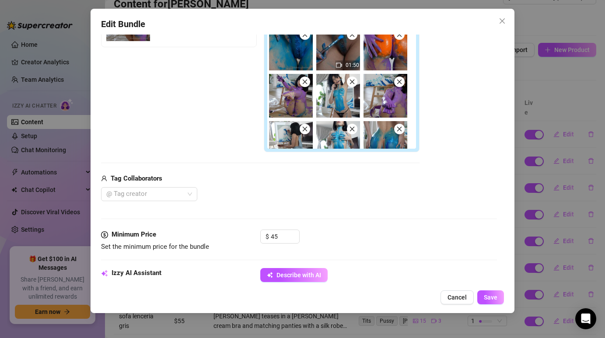
click at [399, 80] on icon "close" at bounding box center [399, 81] width 5 height 5
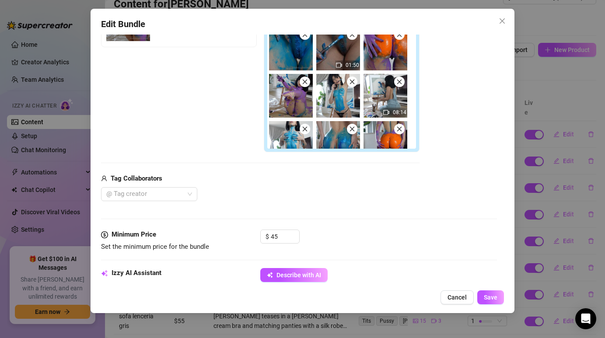
click at [349, 81] on icon "close" at bounding box center [352, 82] width 6 height 6
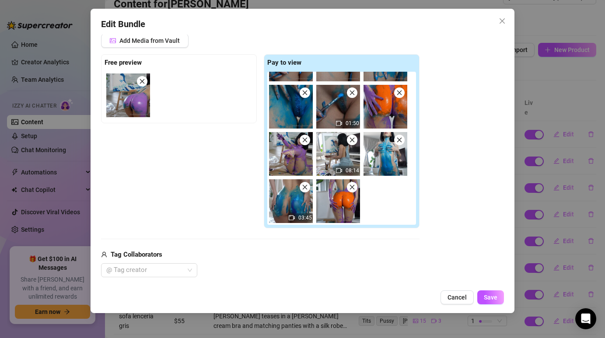
scroll to position [118, 0]
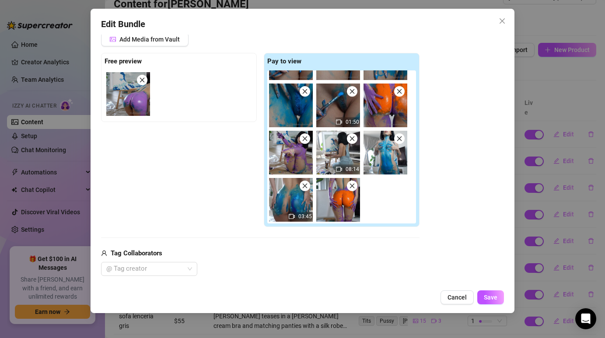
click at [338, 195] on img at bounding box center [338, 200] width 44 height 44
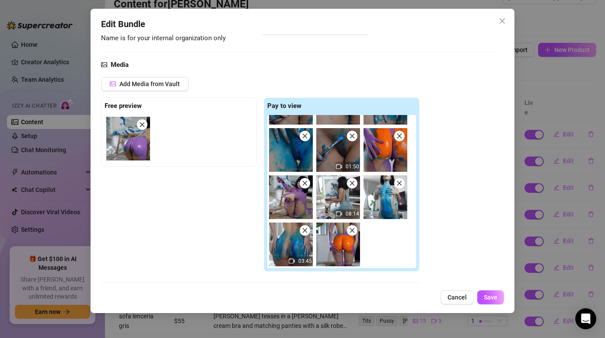
scroll to position [0, 0]
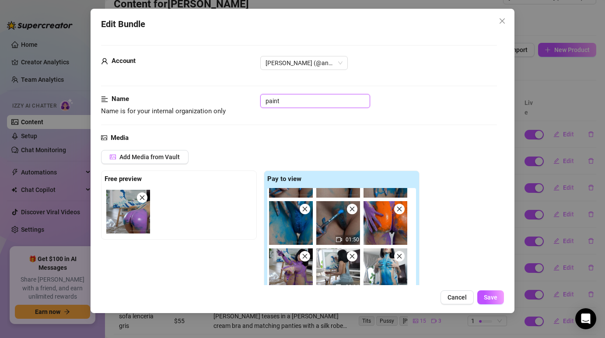
click at [294, 102] on input "paint" at bounding box center [315, 101] width 110 height 14
type input "paint 2"
click at [450, 152] on div "Add Media from Vault Free preview Pay to view 01:50 08:14 03:45 Tag Collaborato…" at bounding box center [298, 272] width 395 height 244
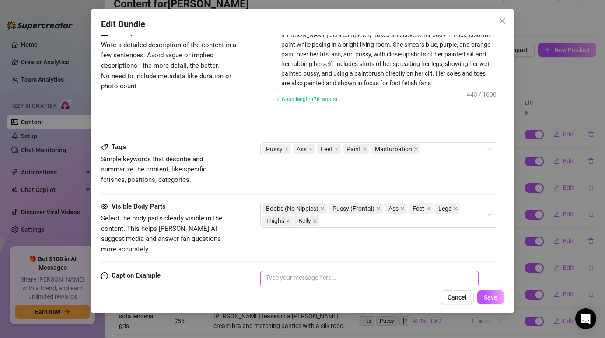
scroll to position [466, 0]
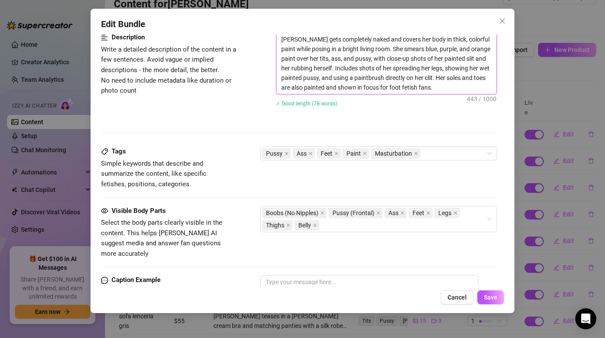
click at [364, 73] on textarea "[PERSON_NAME] gets completely naked and covers her body in thick, colorful pain…" at bounding box center [386, 63] width 220 height 61
type textarea "Describe the content (media) in a few sentences"
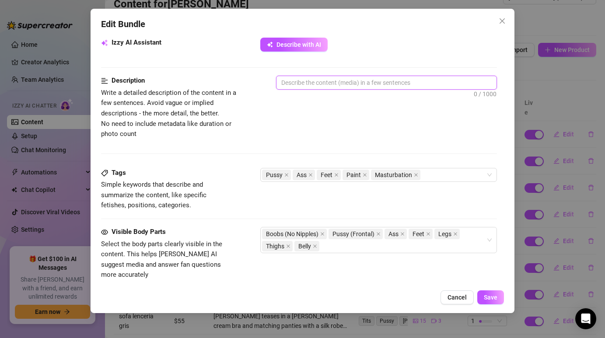
scroll to position [413, 0]
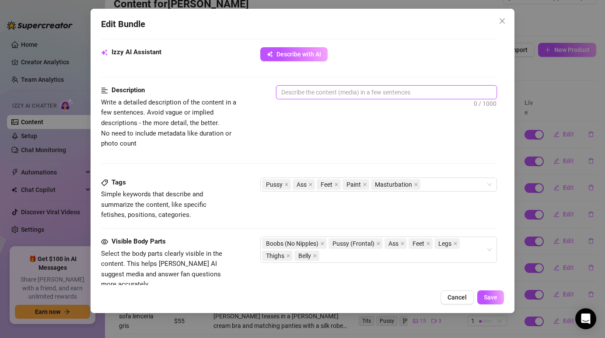
click at [303, 93] on textarea at bounding box center [386, 92] width 220 height 13
paste textarea "[PERSON_NAME] continues her erotic pictorial performance, adding even more laye…"
type textarea "[PERSON_NAME] continues her erotic pictorial performance, adding even more laye…"
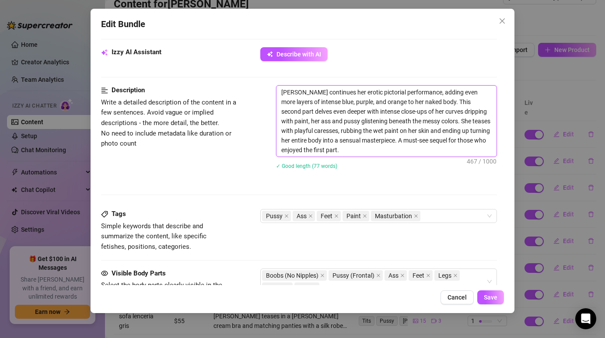
type textarea "[PERSON_NAME] continues her erotic pictorial performance, adding even more laye…"
click at [343, 177] on div "[PERSON_NAME] continues her erotic pictorial performance, adding even more laye…" at bounding box center [386, 132] width 220 height 95
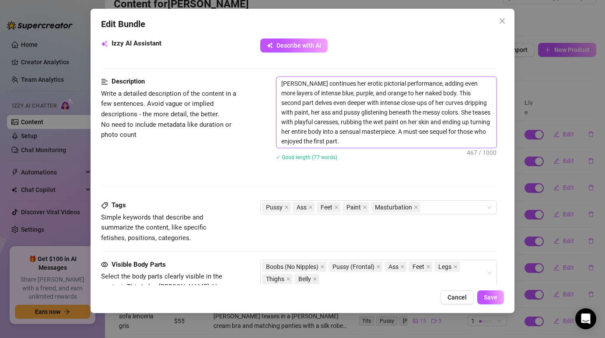
scroll to position [444, 0]
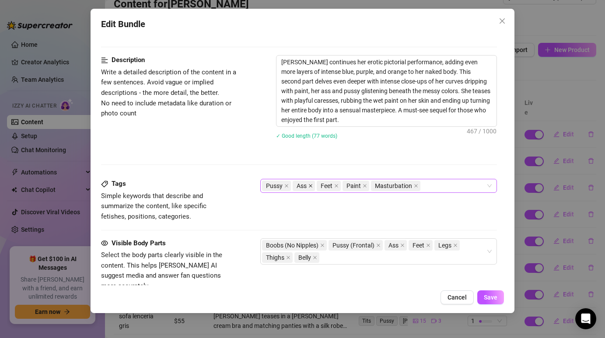
click at [310, 185] on icon "close" at bounding box center [310, 186] width 4 height 4
click at [409, 184] on div "Pussy Feet Paint Masturbation" at bounding box center [374, 186] width 224 height 12
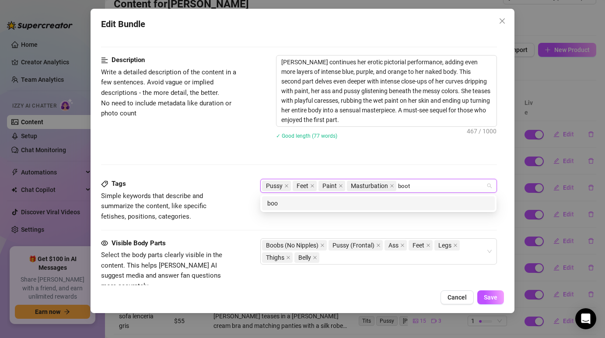
type input "booty"
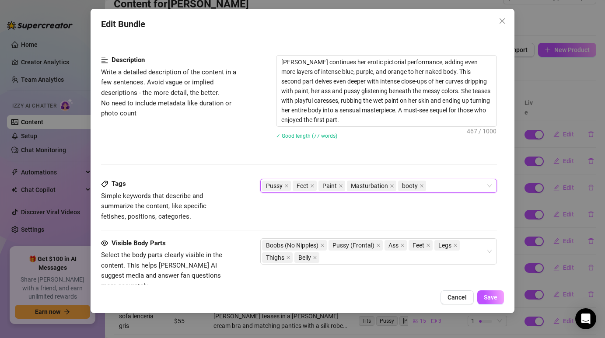
click at [397, 164] on div at bounding box center [298, 164] width 395 height 0
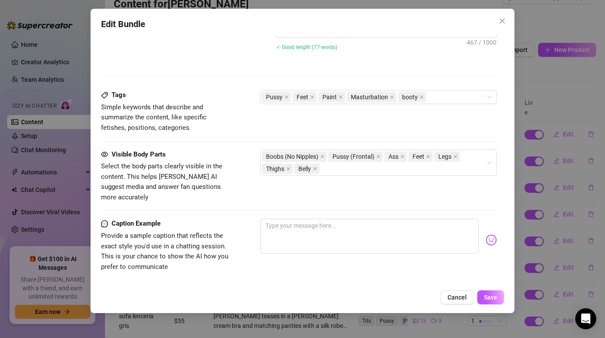
scroll to position [544, 0]
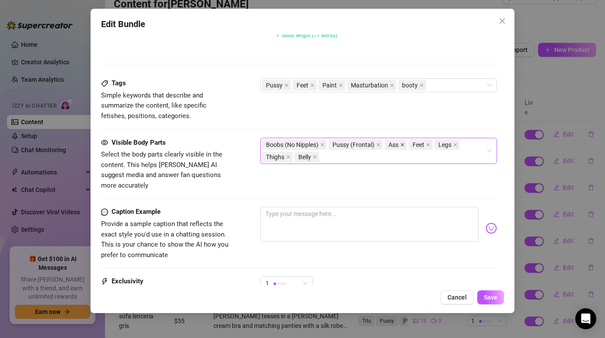
click at [402, 143] on icon "close" at bounding box center [402, 145] width 4 height 4
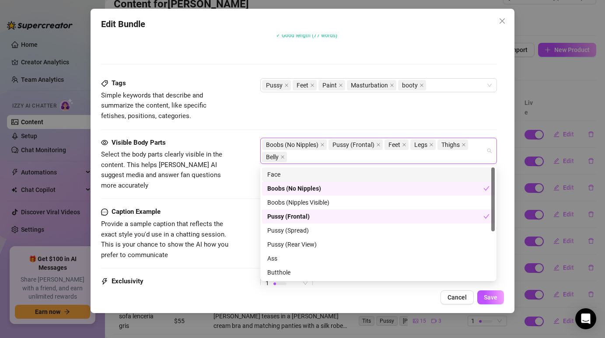
click at [351, 156] on div "Boobs (No Nipples) Pussy (Frontal) Feet Legs Thighs Belly" at bounding box center [374, 151] width 224 height 24
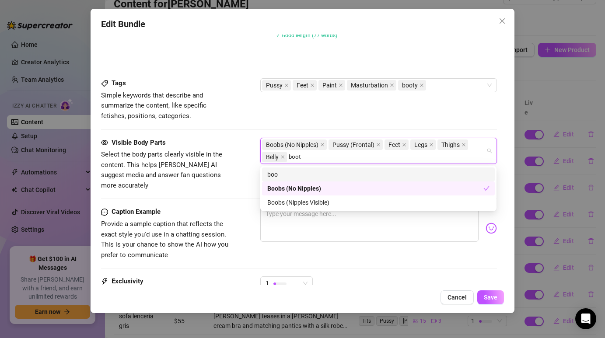
type input "booty"
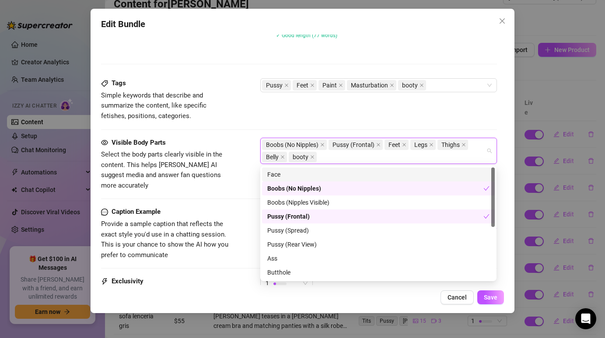
click at [303, 118] on div "Tags Simple keywords that describe and summarize the content, like specific fet…" at bounding box center [298, 99] width 395 height 43
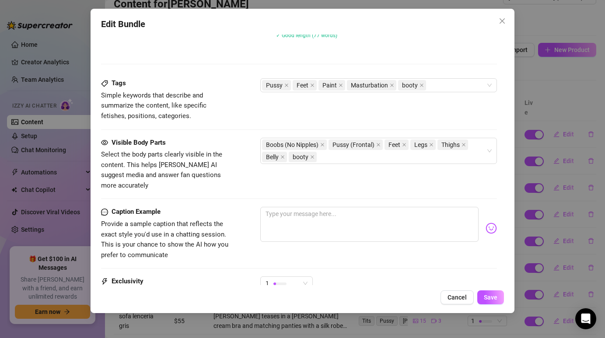
scroll to position [558, 0]
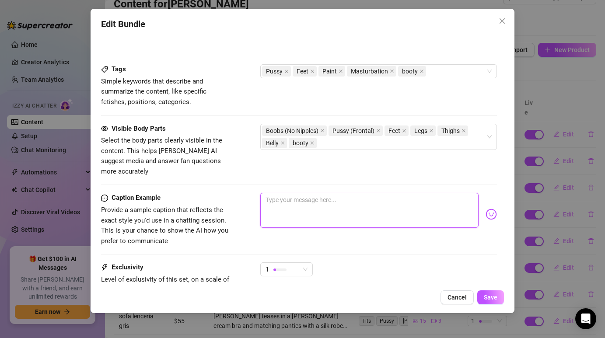
click at [310, 193] on textarea at bounding box center [369, 210] width 218 height 35
click at [311, 197] on textarea at bounding box center [369, 210] width 218 height 35
paste textarea "Part 2 is here 🎨🔥 Did you enjoy watching me get messy in Part 1? Just wait unti…"
type textarea "Part 2 is here 🎨🔥 Did you enjoy watching me get messy in Part 1? Just wait unti…"
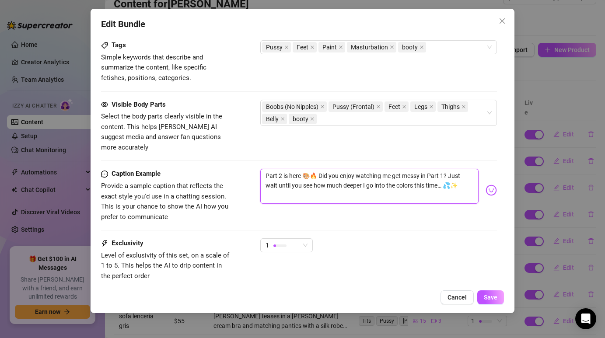
scroll to position [595, 0]
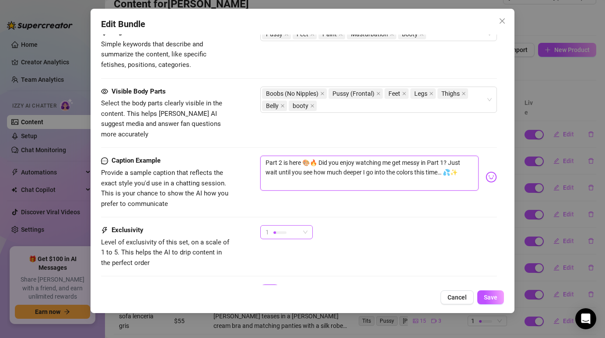
click at [300, 226] on span "1" at bounding box center [287, 232] width 42 height 13
type textarea "Part 2 is here 🎨🔥 Did you enjoy watching me get messy in Part 1? Just wait unti…"
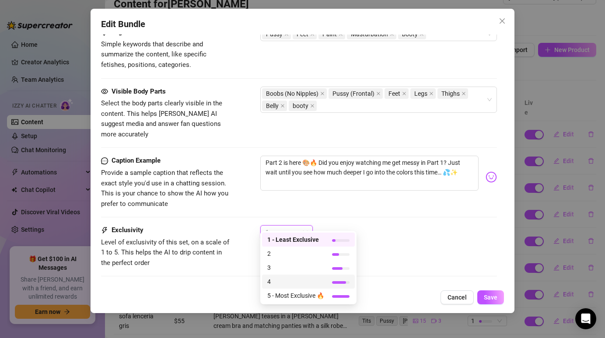
click at [300, 278] on span "4" at bounding box center [295, 282] width 57 height 10
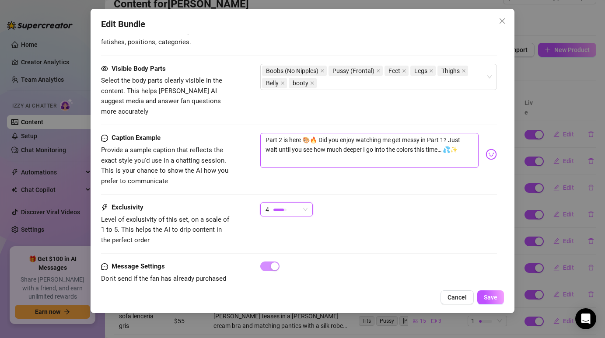
scroll to position [619, 0]
click at [309, 202] on div "4" at bounding box center [286, 209] width 52 height 14
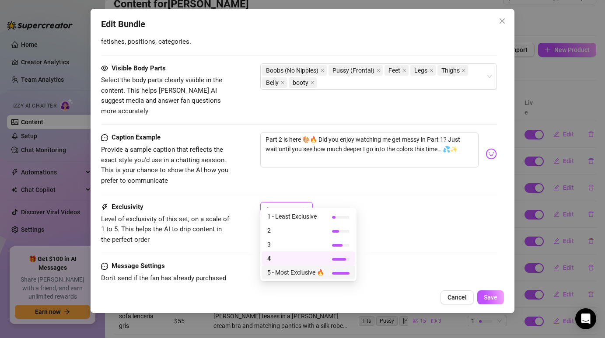
click at [305, 273] on span "5 - Most Exclusive 🔥" at bounding box center [295, 273] width 57 height 10
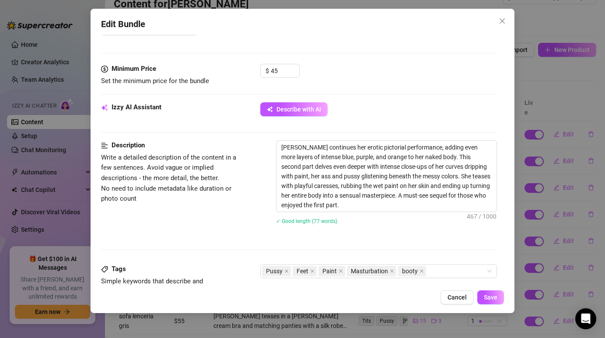
scroll to position [407, 0]
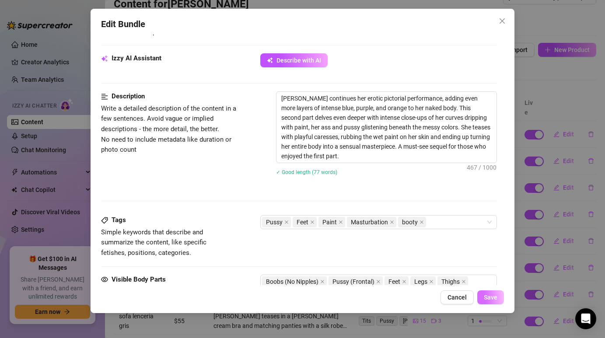
click at [496, 298] on span "Save" at bounding box center [491, 297] width 14 height 7
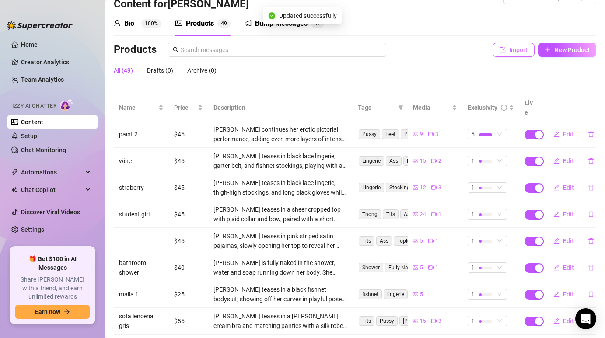
click at [515, 52] on span "Import" at bounding box center [518, 49] width 18 height 7
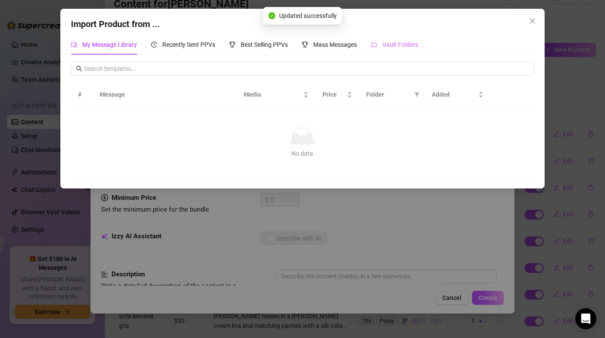
click at [405, 52] on div "Vault Folders" at bounding box center [394, 45] width 47 height 20
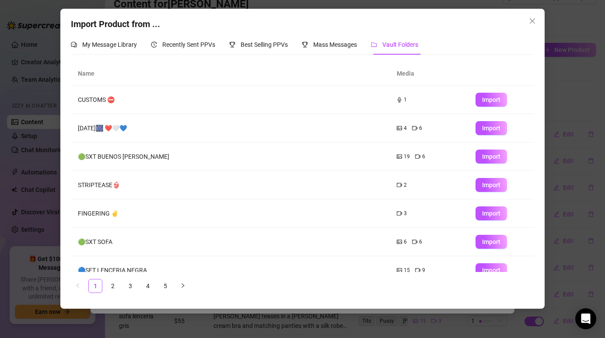
click at [141, 279] on ul "1 2 3 4 5" at bounding box center [302, 286] width 463 height 14
click at [143, 283] on link "4" at bounding box center [147, 286] width 13 height 13
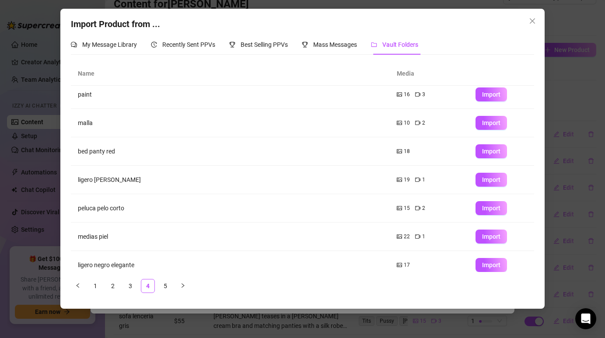
scroll to position [0, 0]
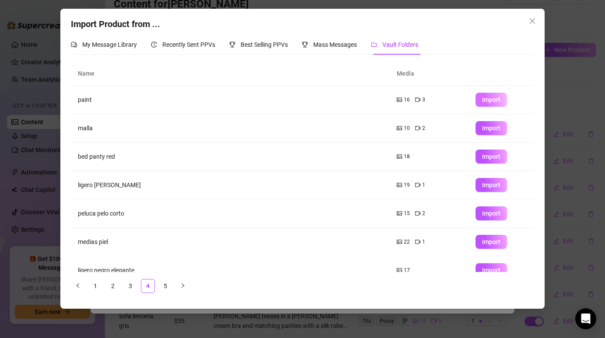
click at [483, 103] on span "Import" at bounding box center [491, 99] width 18 height 7
type textarea "Type your message here..."
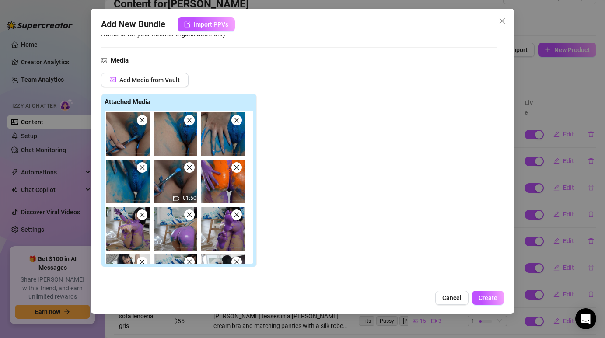
scroll to position [122, 0]
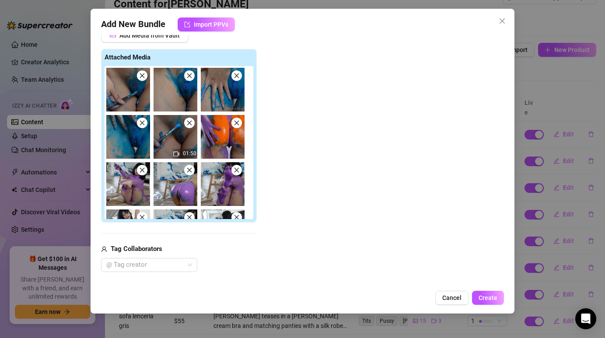
click at [187, 124] on icon "close" at bounding box center [189, 123] width 6 height 6
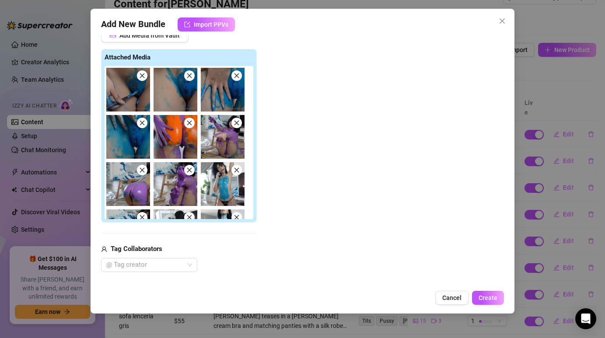
click at [145, 124] on span at bounding box center [142, 123] width 10 height 10
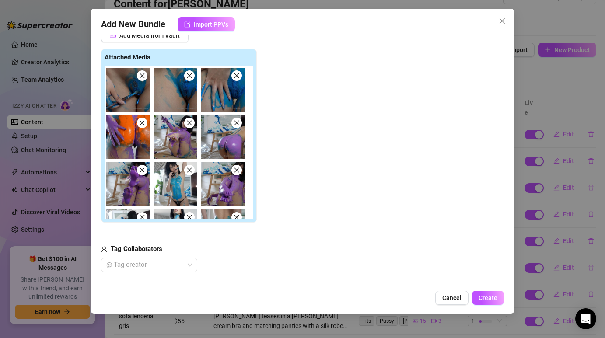
click at [143, 77] on icon "close" at bounding box center [142, 75] width 5 height 5
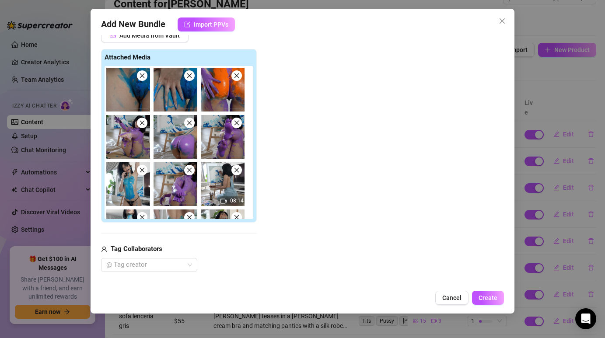
click at [140, 75] on icon "close" at bounding box center [142, 76] width 6 height 6
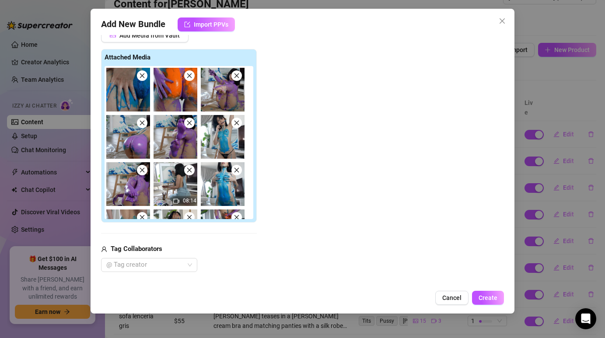
click at [140, 75] on icon "close" at bounding box center [142, 76] width 6 height 6
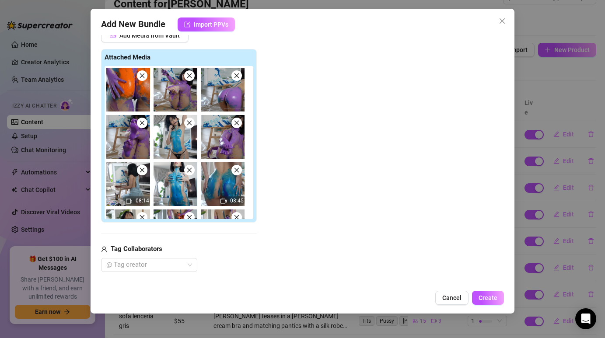
click at [140, 75] on icon "close" at bounding box center [142, 76] width 6 height 6
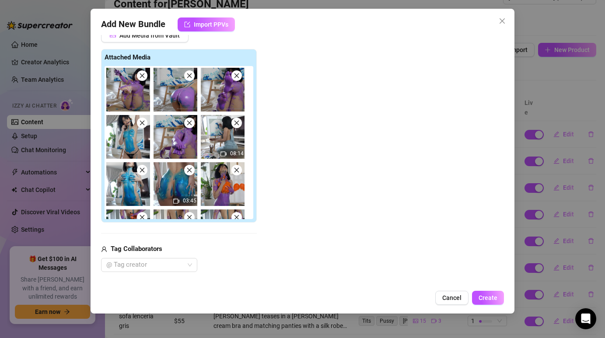
click at [140, 75] on icon "close" at bounding box center [142, 76] width 6 height 6
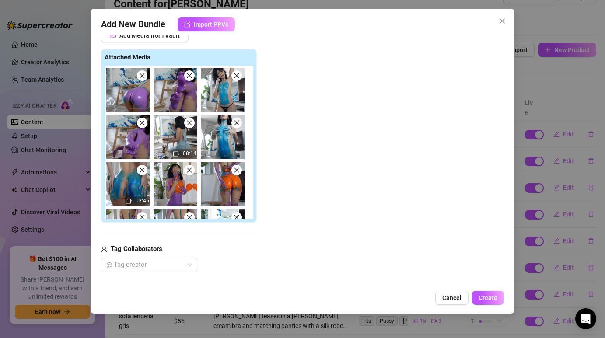
click at [192, 123] on icon "close" at bounding box center [189, 123] width 6 height 6
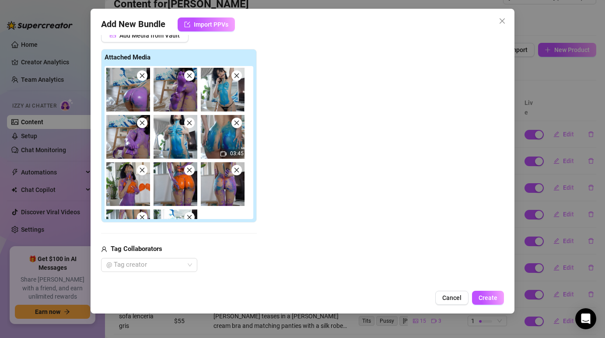
click at [175, 138] on img at bounding box center [176, 137] width 44 height 44
click at [236, 124] on icon "close" at bounding box center [237, 123] width 6 height 6
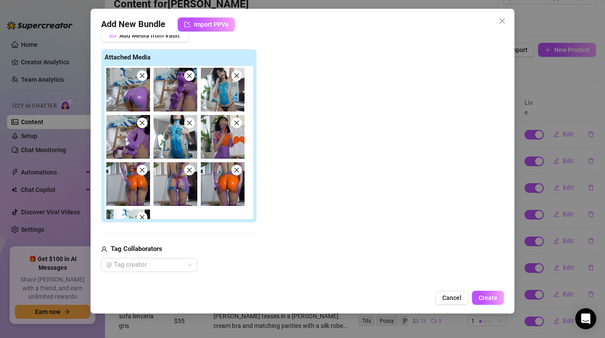
scroll to position [7, 0]
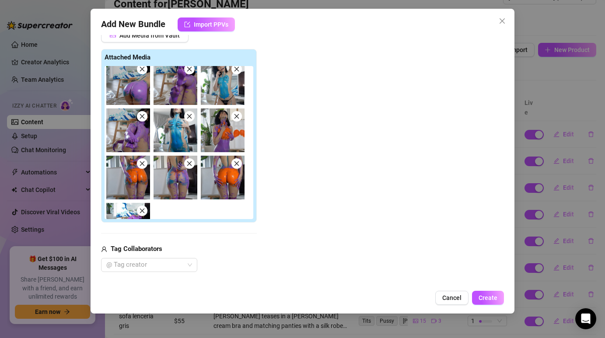
click at [189, 164] on icon "close" at bounding box center [189, 163] width 5 height 5
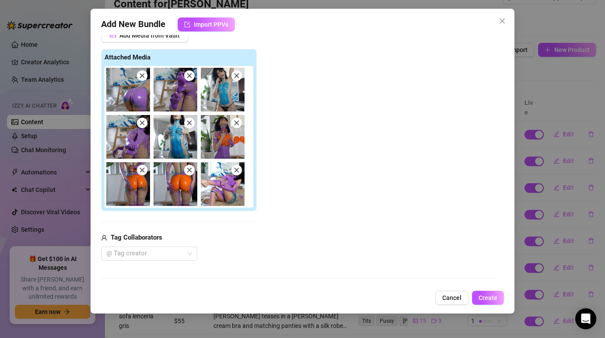
click at [189, 164] on img at bounding box center [176, 184] width 44 height 44
click at [190, 168] on icon "close" at bounding box center [189, 170] width 6 height 6
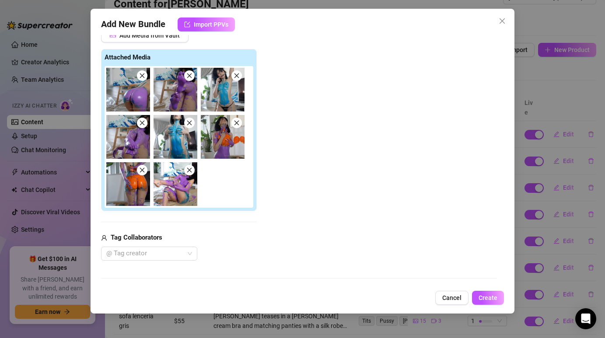
click at [143, 169] on icon "close" at bounding box center [142, 170] width 6 height 6
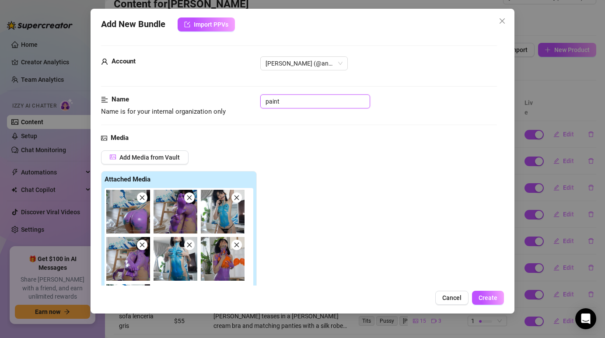
click at [293, 105] on input "paint" at bounding box center [315, 101] width 110 height 14
type input "paint 1"
click at [337, 151] on div "Add Media from Vault Attached Media Tag Collaborators @ Tag creator" at bounding box center [298, 266] width 395 height 232
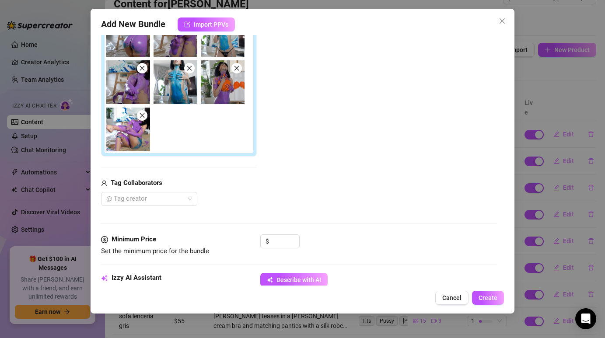
scroll to position [178, 0]
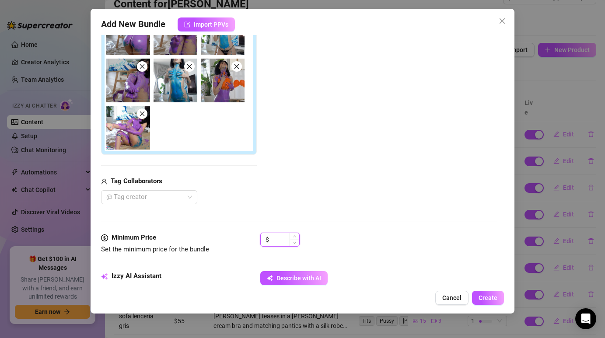
click at [277, 242] on input at bounding box center [285, 239] width 28 height 13
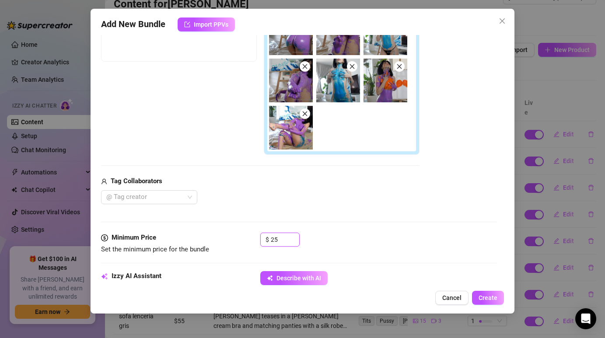
type input "25"
click at [378, 182] on div "Tag Collaborators" at bounding box center [260, 181] width 318 height 10
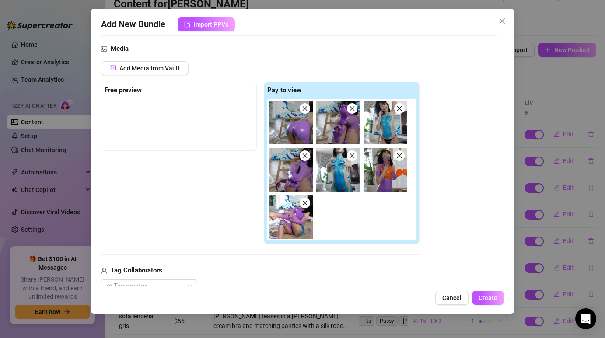
scroll to position [89, 0]
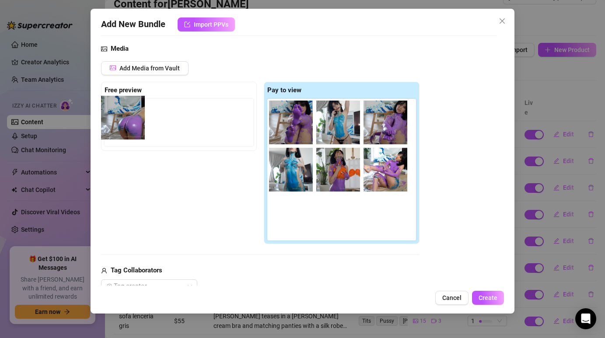
drag, startPoint x: 290, startPoint y: 126, endPoint x: 119, endPoint y: 121, distance: 172.0
click at [119, 121] on div "Free preview Pay to view" at bounding box center [260, 163] width 318 height 163
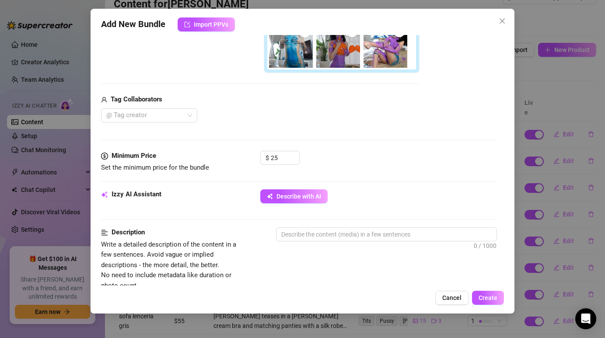
scroll to position [224, 0]
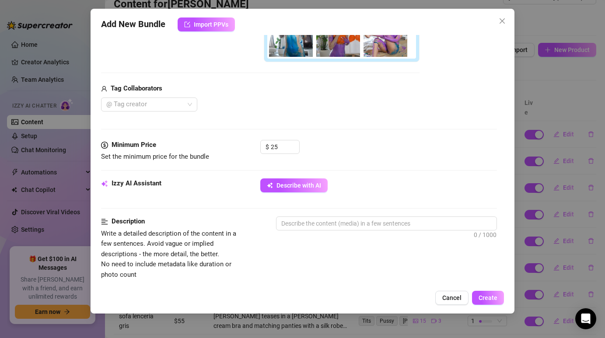
click at [354, 214] on div "Izzy AI Assistant Describe with AI" at bounding box center [298, 197] width 395 height 38
click at [352, 217] on textarea at bounding box center [386, 223] width 220 height 13
paste textarea "[PERSON_NAME] strips down and lets her body become the canvas, covering herself…"
type textarea "[PERSON_NAME] strips down and lets her body become the canvas, covering herself…"
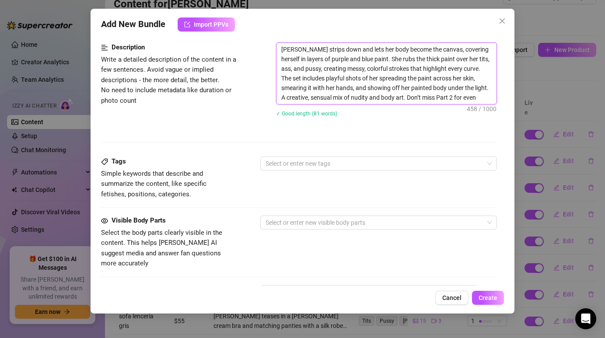
scroll to position [399, 0]
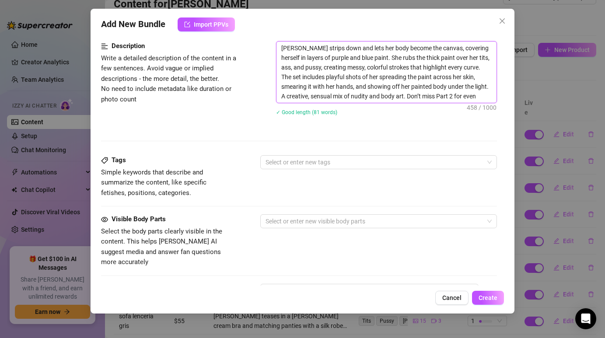
type textarea "[PERSON_NAME] strips down and lets her body become the canvas, covering herself…"
click at [339, 167] on div at bounding box center [374, 162] width 224 height 12
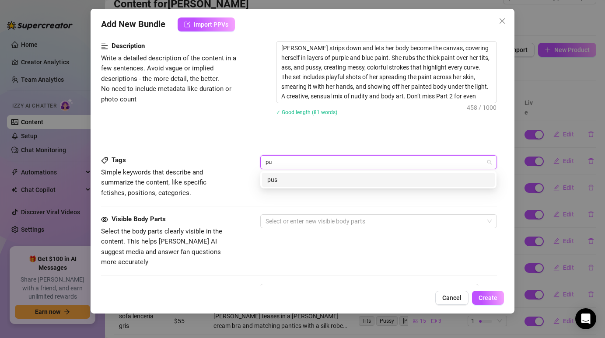
type input "p"
type input "b"
type input "B"
type input "BOOTY"
type input "FEET"
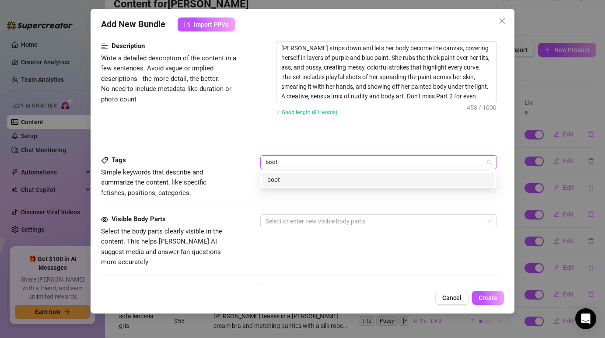
type input "booty"
type input "feet"
type input "legs"
type input "belly"
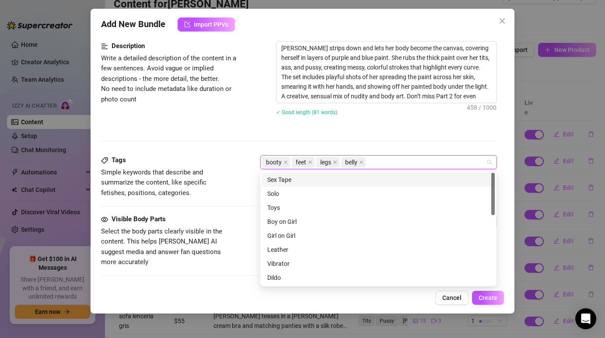
click at [323, 136] on div "Description Write a detailed description of the content in a few sentences. Avo…" at bounding box center [298, 98] width 395 height 114
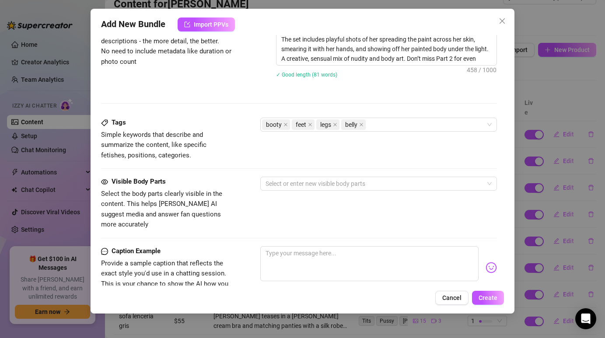
scroll to position [456, 0]
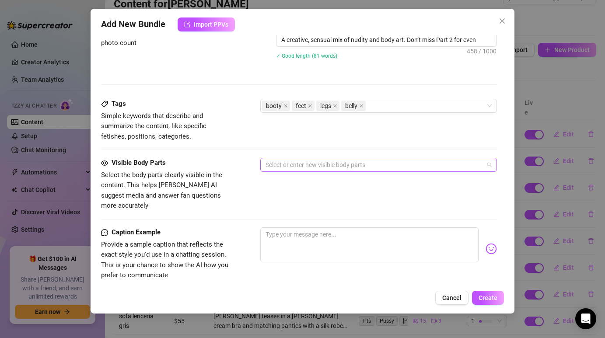
click at [302, 168] on div at bounding box center [374, 165] width 224 height 12
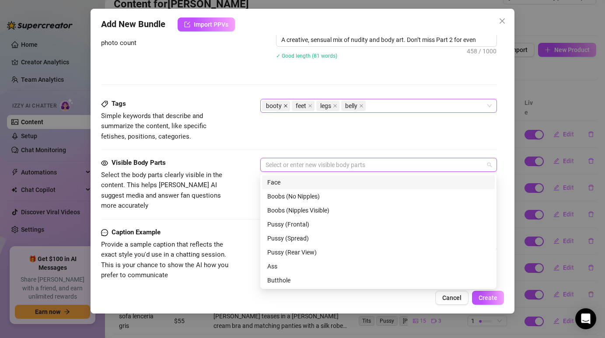
click at [286, 105] on icon "close" at bounding box center [285, 105] width 3 height 3
click at [286, 105] on div "feet" at bounding box center [274, 106] width 24 height 12
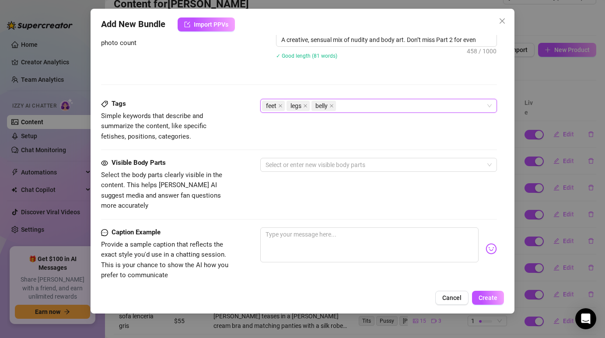
click at [286, 105] on div "feet" at bounding box center [274, 106] width 24 height 12
click at [279, 105] on icon "close" at bounding box center [280, 106] width 4 height 4
click at [279, 105] on span "legs" at bounding box center [273, 106] width 23 height 10
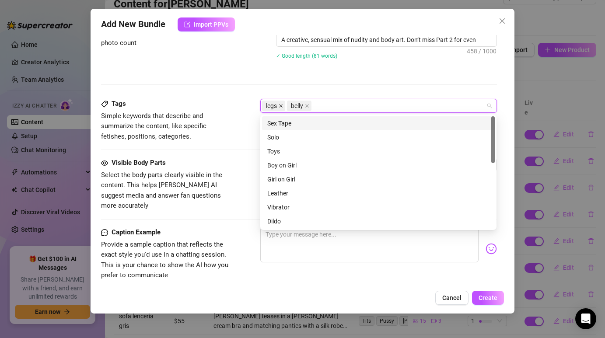
click at [281, 105] on icon "close" at bounding box center [281, 106] width 4 height 4
click at [284, 105] on icon "close" at bounding box center [282, 106] width 4 height 4
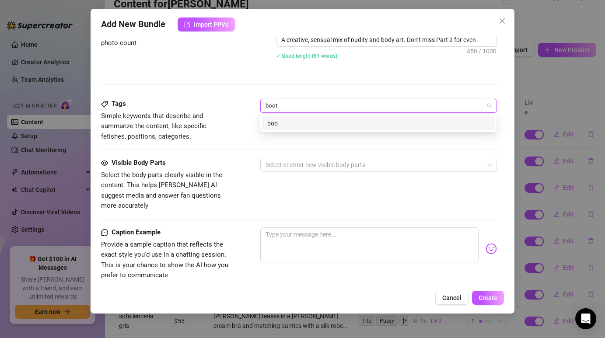
type input "booty"
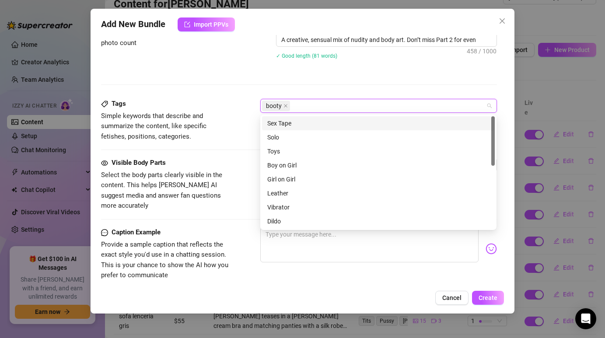
type input "i"
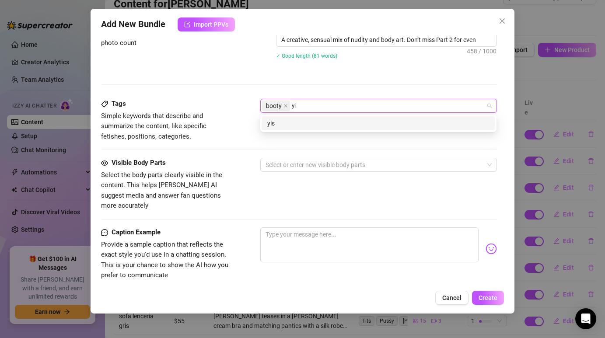
type input "y"
type input "tits"
type input "feet"
type input "body"
type input "nude"
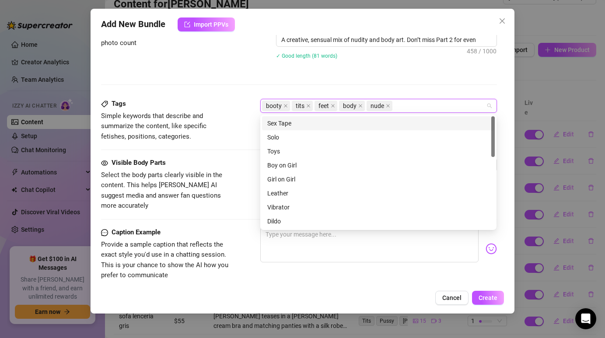
click at [302, 90] on div "Description Write a detailed description of the content in a few sentences. Avo…" at bounding box center [298, 42] width 395 height 114
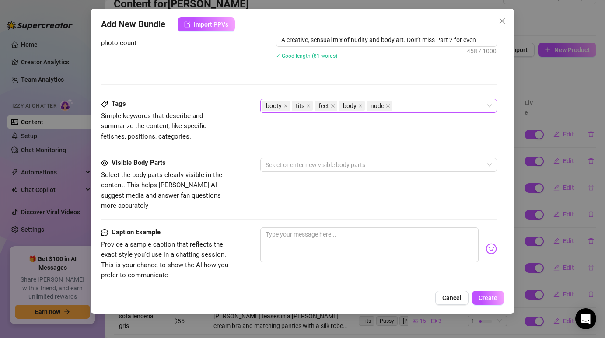
scroll to position [474, 0]
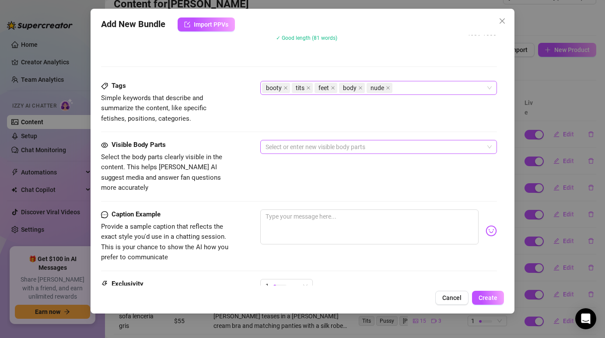
click at [289, 152] on div at bounding box center [374, 147] width 224 height 12
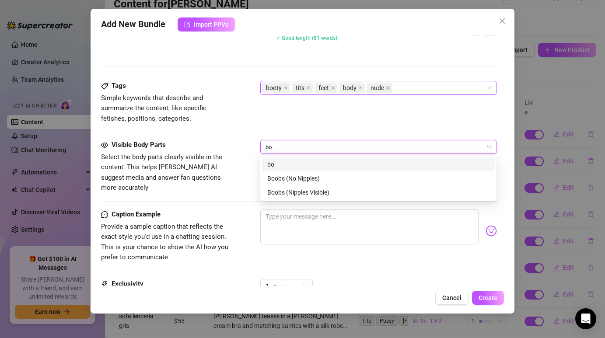
type input "boo"
click at [291, 178] on div "Boobs (No Nipples)" at bounding box center [378, 179] width 222 height 10
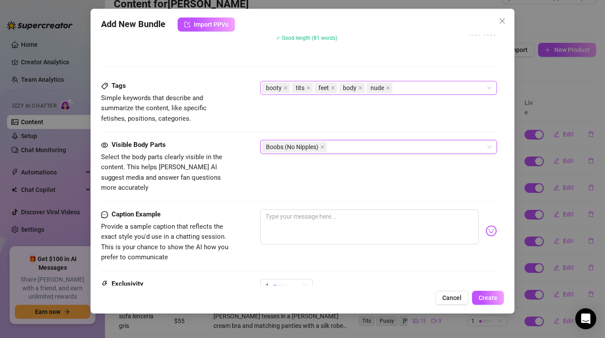
click at [358, 149] on div "Boobs (No Nipples)" at bounding box center [374, 147] width 224 height 12
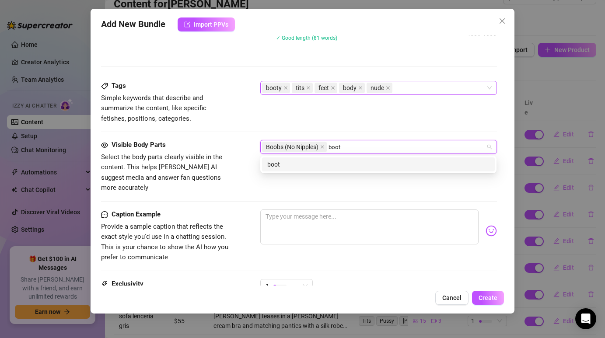
type input "booty"
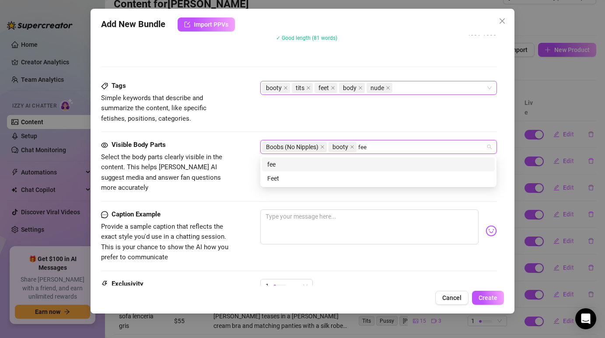
type input "feet"
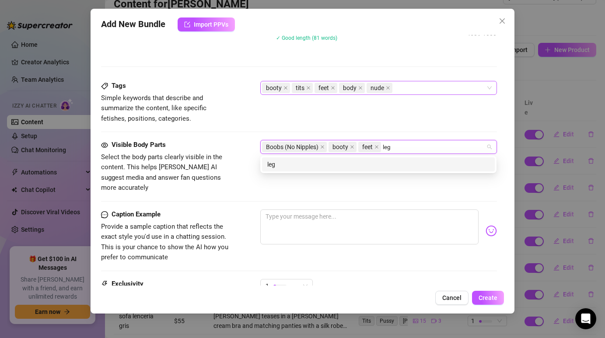
type input "legs"
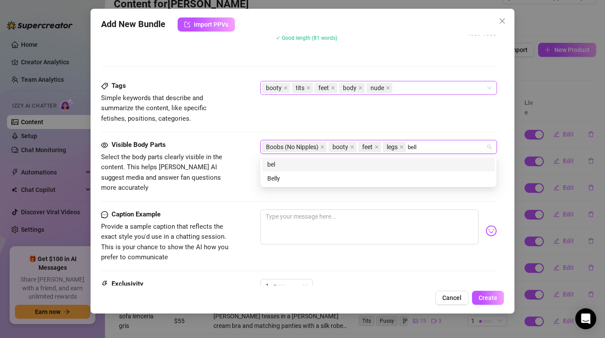
type input "belly"
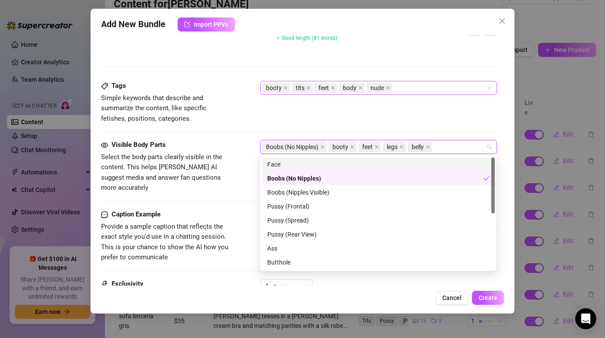
click at [346, 126] on div "Tags Simple keywords that describe and summarize the content, like specific fet…" at bounding box center [298, 110] width 395 height 59
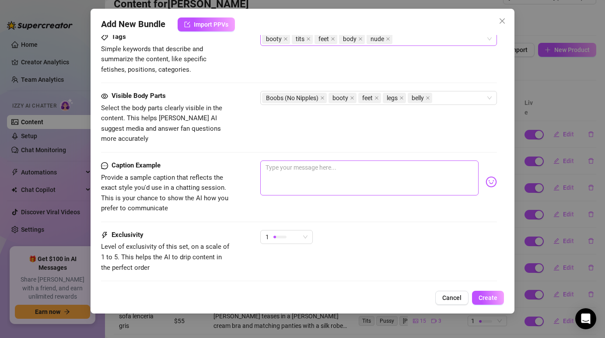
scroll to position [529, 0]
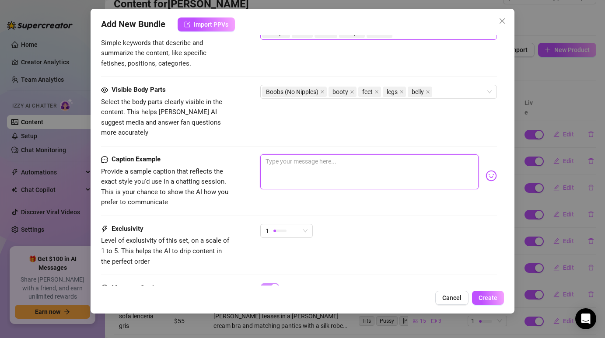
click at [321, 157] on textarea at bounding box center [369, 171] width 218 height 35
click at [333, 158] on textarea at bounding box center [369, 171] width 218 height 35
paste textarea "Let me turn my body into art for you 🎨💦 Covered in paint, every curve becomes t…"
type textarea "Let me turn my body into art for you 🎨💦 Covered in paint, every curve becomes t…"
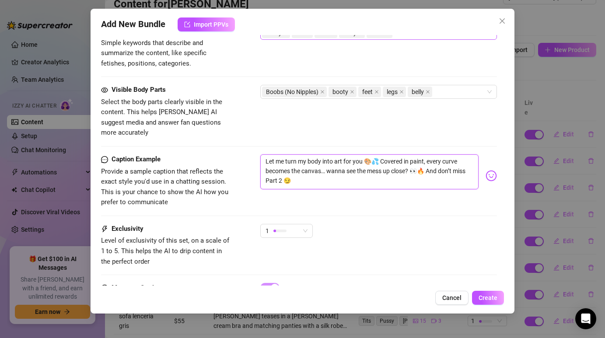
type textarea "Let me turn my body into art for you 🎨💦 Covered in paint, every curve becomes t…"
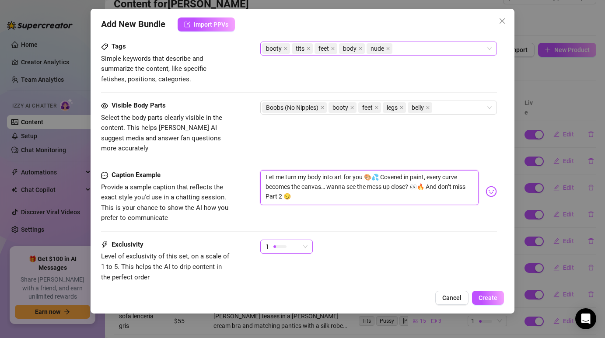
click at [291, 240] on div "1" at bounding box center [283, 246] width 34 height 13
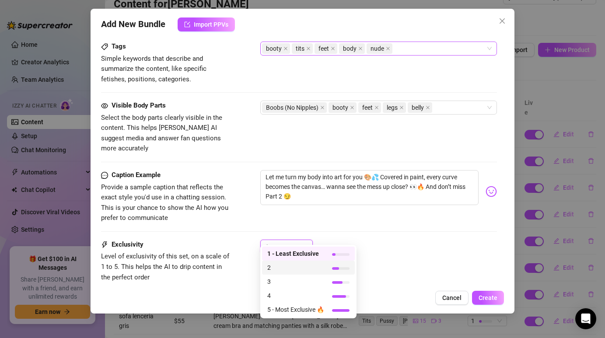
click at [290, 264] on span "2" at bounding box center [295, 268] width 57 height 10
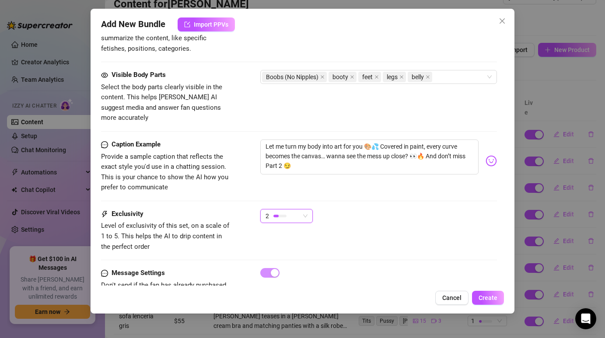
scroll to position [546, 0]
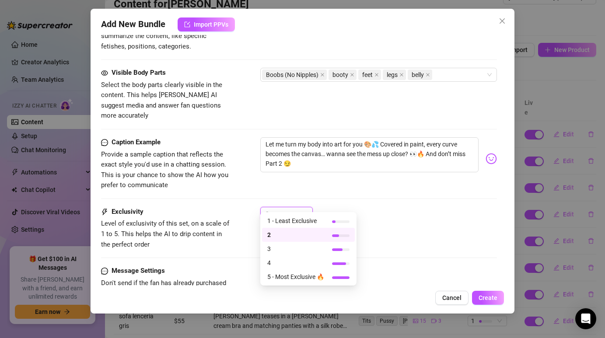
click at [300, 207] on span "2" at bounding box center [287, 213] width 42 height 13
click at [311, 246] on span "3" at bounding box center [295, 249] width 57 height 10
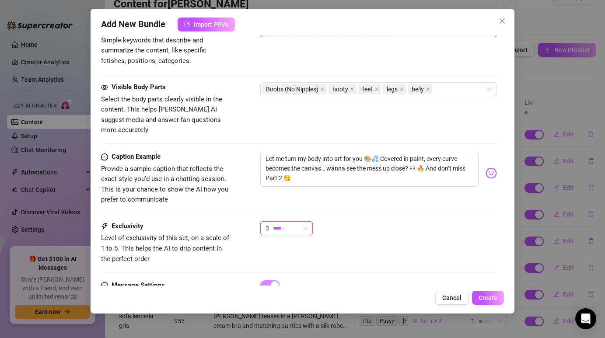
scroll to position [565, 0]
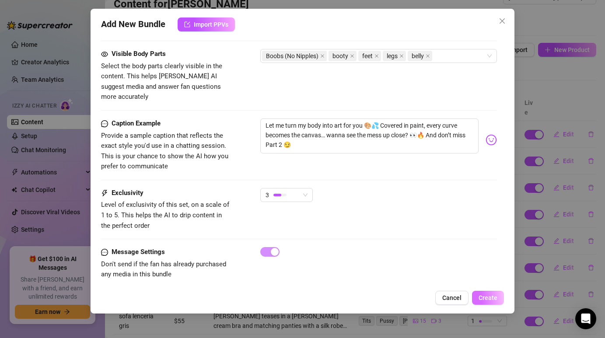
click at [485, 298] on span "Create" at bounding box center [488, 297] width 19 height 7
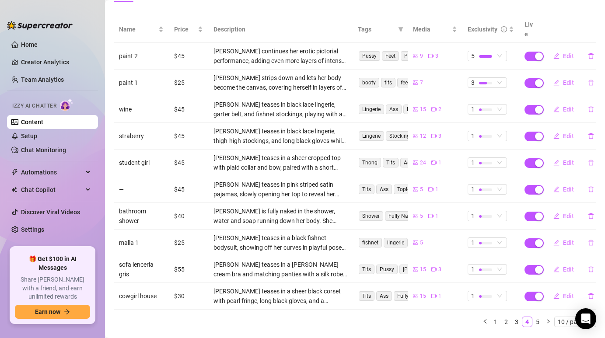
scroll to position [98, 0]
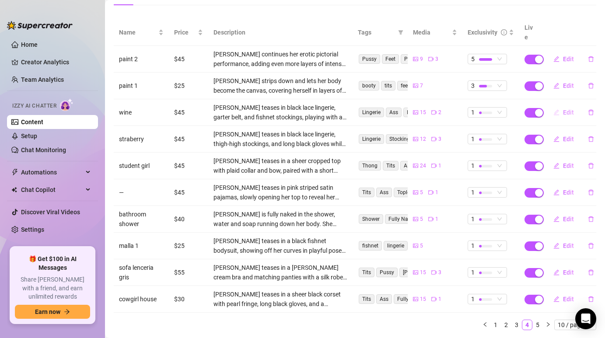
click at [560, 105] on button "Edit" at bounding box center [563, 112] width 35 height 14
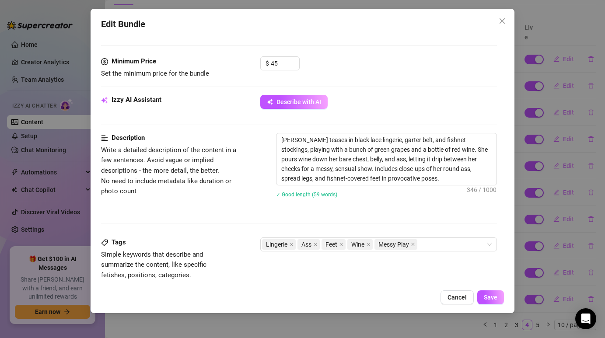
scroll to position [357, 0]
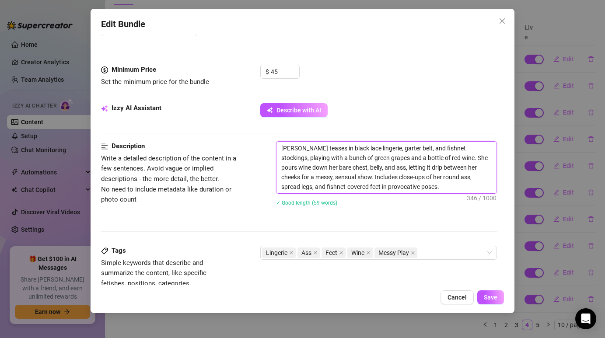
click at [359, 177] on textarea "[PERSON_NAME] teases in black lace lingerie, garter belt, and fishnet stockings…" at bounding box center [386, 168] width 220 height 52
type textarea "Describe the content (media) in a few sentences"
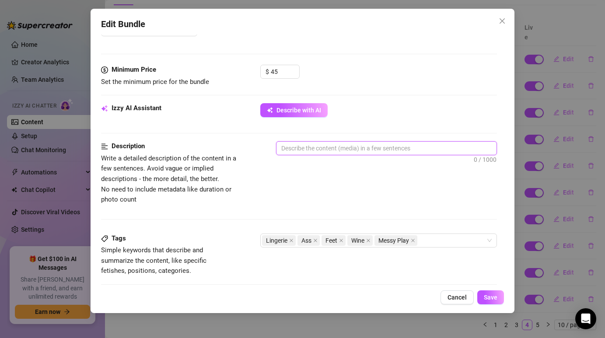
paste textarea "[PERSON_NAME] teases in black lingerie and stockings, playing with juicy green …"
type textarea "[PERSON_NAME] teases in black lingerie and stockings, playing with juicy green …"
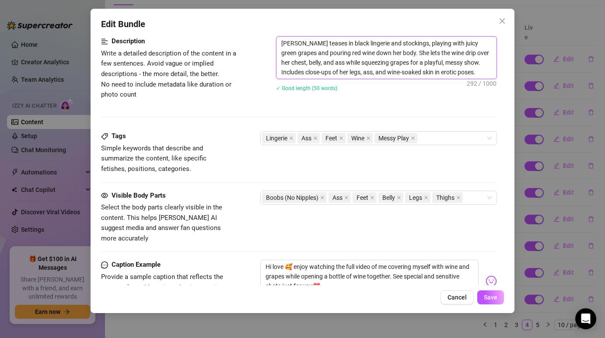
scroll to position [470, 0]
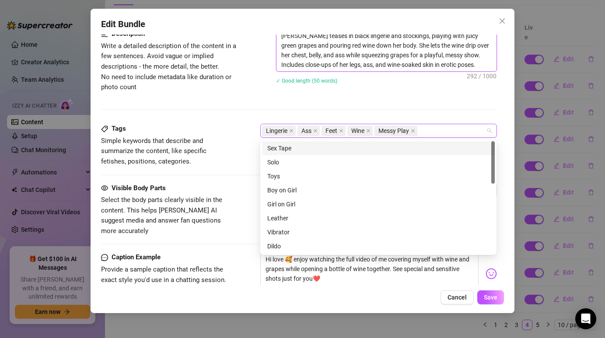
click at [319, 128] on span "Ass" at bounding box center [308, 131] width 22 height 10
type textarea "[PERSON_NAME] teases in black lingerie and stockings, playing with juicy green …"
click at [315, 129] on icon "close" at bounding box center [315, 131] width 4 height 4
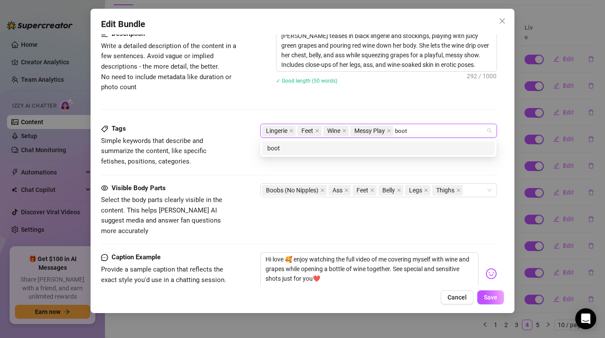
type input "booty"
type input "w"
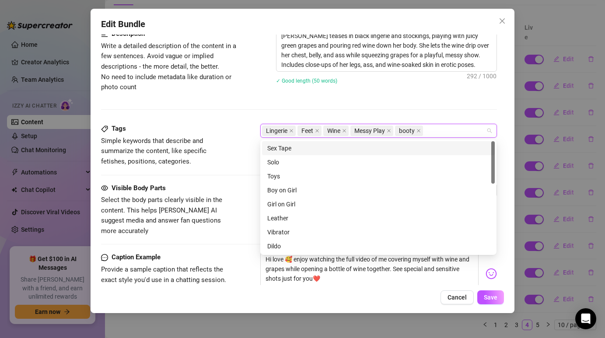
click at [455, 108] on div "Description Write a detailed description of the content in a few sentences. Avo…" at bounding box center [298, 76] width 395 height 95
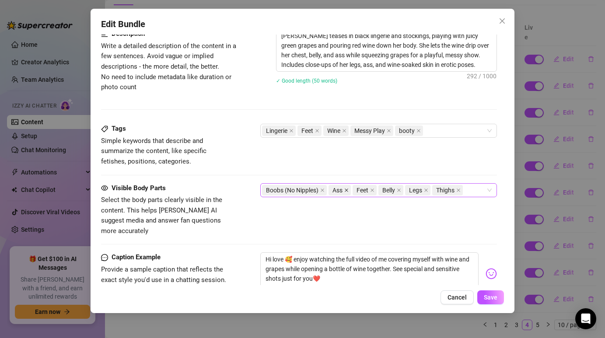
click at [347, 188] on icon "close" at bounding box center [346, 190] width 4 height 4
click at [446, 189] on div "Boobs (No Nipples) Feet Belly Legs Thighs" at bounding box center [374, 190] width 224 height 12
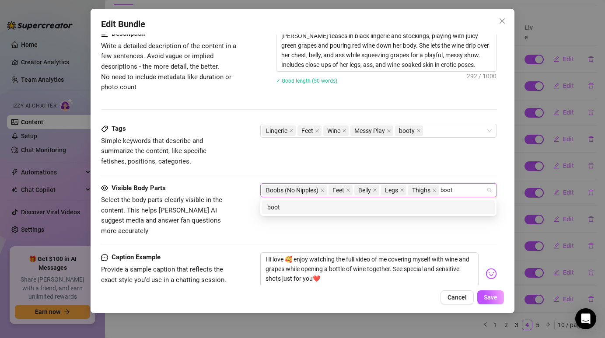
type input "booty"
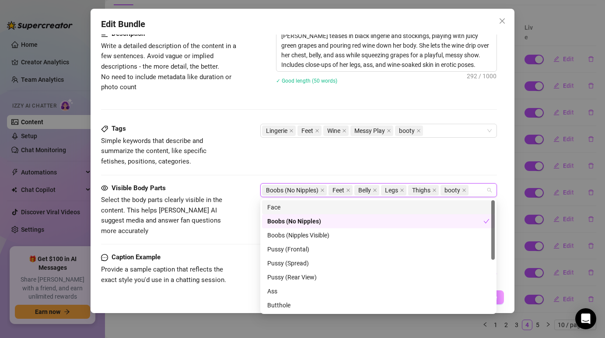
click at [388, 159] on div "Tags Simple keywords that describe and summarize the content, like specific fet…" at bounding box center [298, 145] width 395 height 43
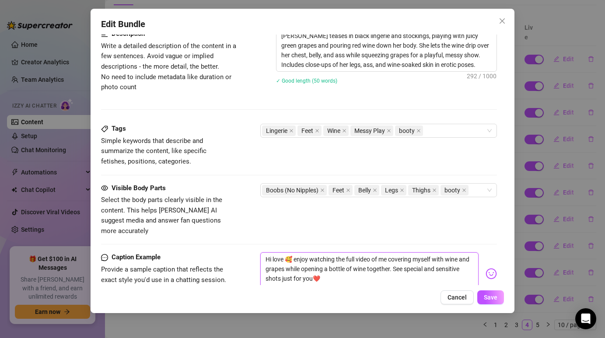
click at [328, 261] on textarea "Hi love 🥰 enjoy watching the full video of me covering myself with wine and gra…" at bounding box center [369, 269] width 218 height 35
type textarea "Type your message here..."
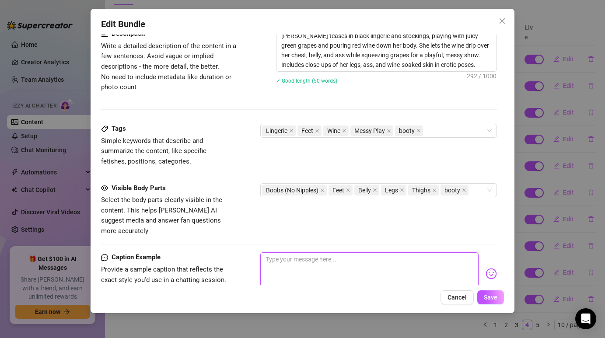
click at [302, 260] on textarea at bounding box center [369, 269] width 218 height 35
paste textarea "I got a little wild with wine & grapes tonight 🍇🍷… let it drip all over me whil…"
type textarea "I got a little wild with wine & grapes tonight 🍇🍷… let it drip all over me whil…"
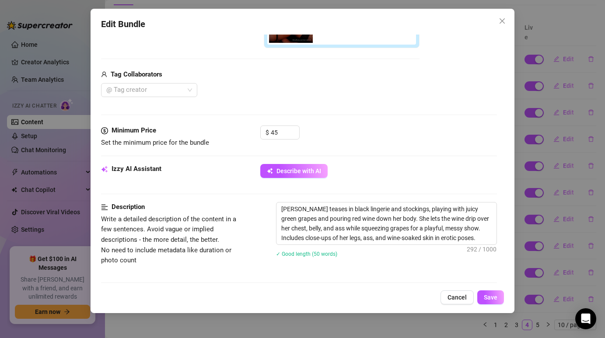
scroll to position [604, 0]
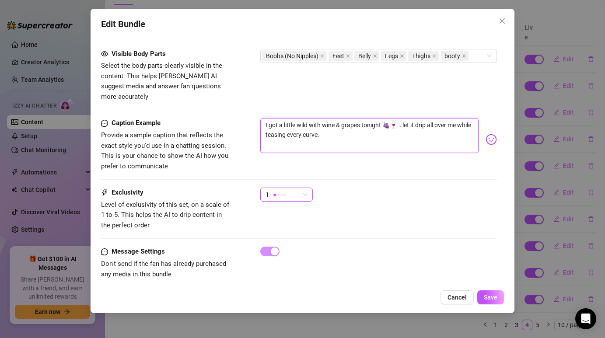
click at [297, 188] on div "1" at bounding box center [283, 194] width 34 height 13
type textarea "I got a little wild with wine & grapes tonight 🍇🍷… let it drip all over me whil…"
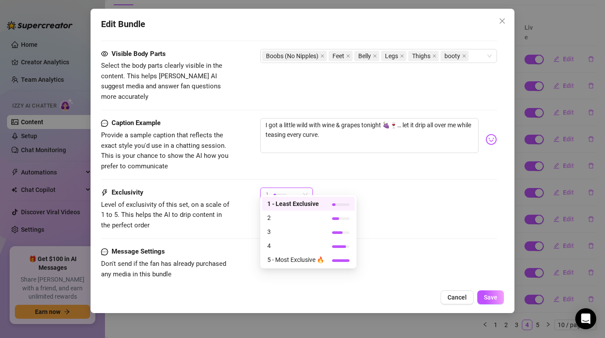
scroll to position [600, 0]
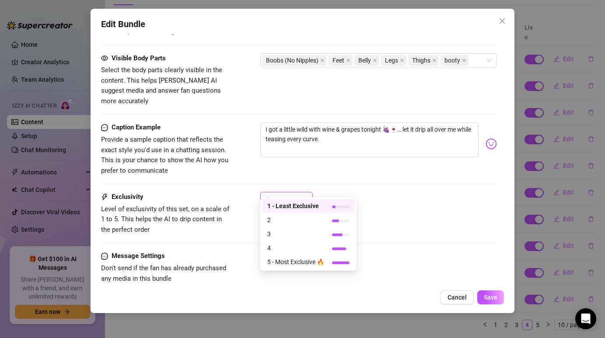
click at [332, 192] on div "1" at bounding box center [378, 203] width 236 height 22
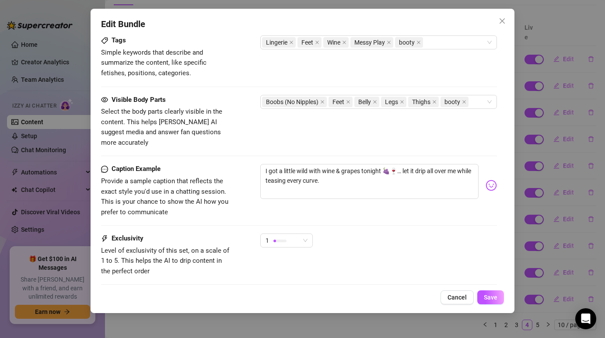
scroll to position [560, 0]
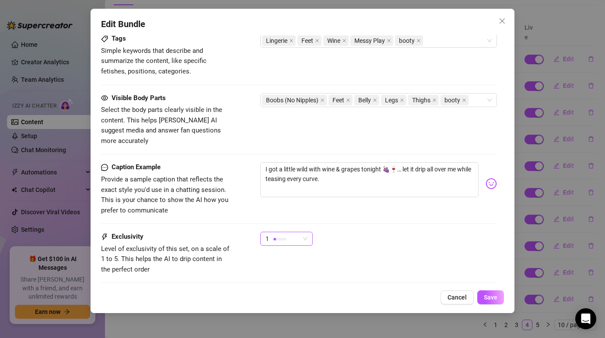
click at [311, 232] on div "1" at bounding box center [286, 239] width 52 height 14
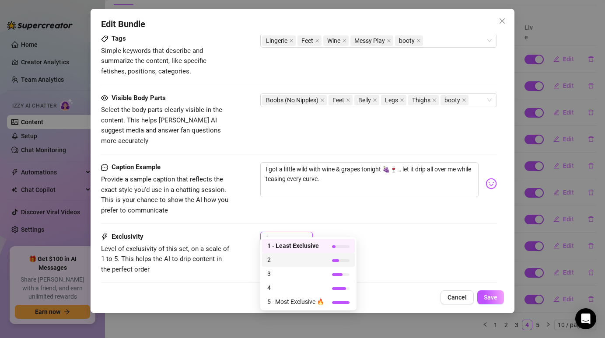
click at [299, 261] on span "2" at bounding box center [295, 260] width 57 height 10
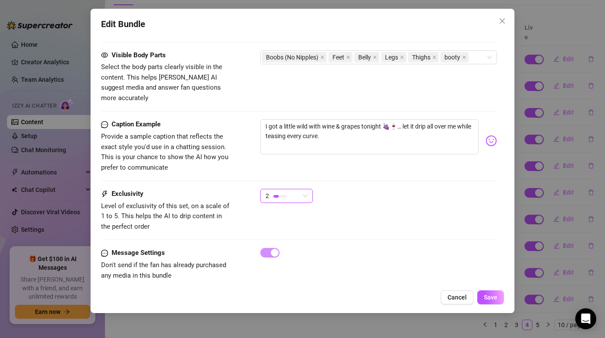
scroll to position [604, 0]
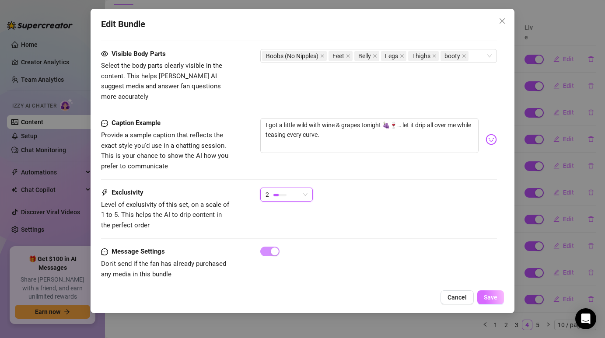
click at [496, 299] on span "Save" at bounding box center [491, 297] width 14 height 7
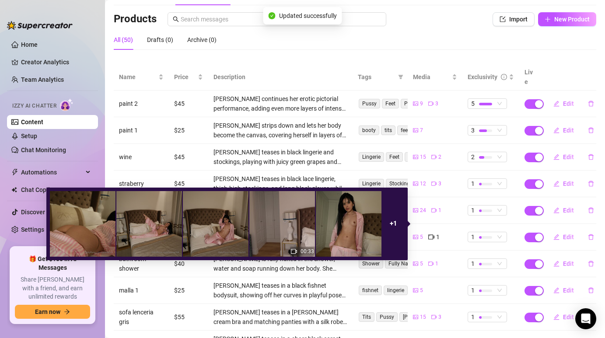
scroll to position [42, 0]
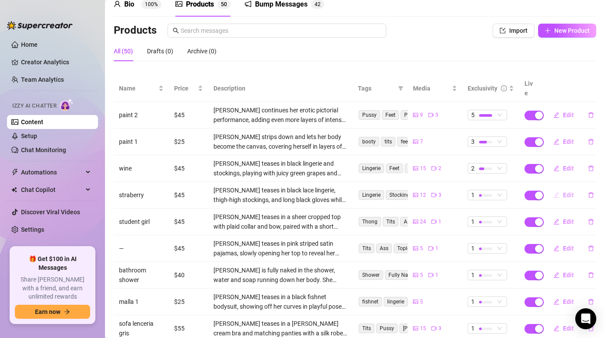
click at [559, 188] on button "Edit" at bounding box center [563, 195] width 35 height 14
type textarea "Type your message here..."
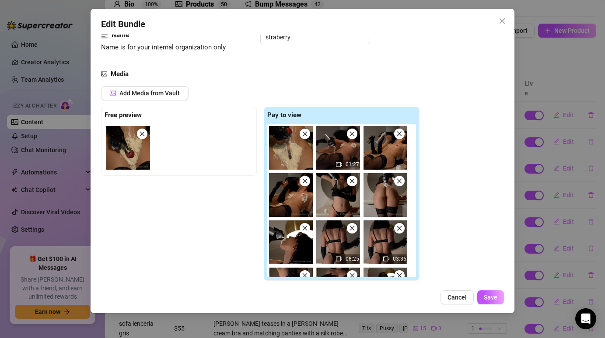
scroll to position [60, 0]
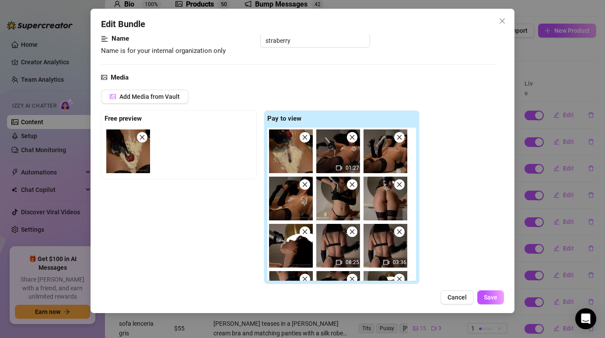
click at [379, 102] on div "Add Media from Vault" at bounding box center [260, 100] width 318 height 21
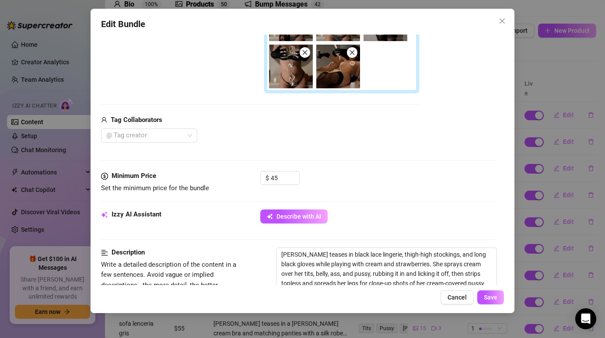
scroll to position [239, 0]
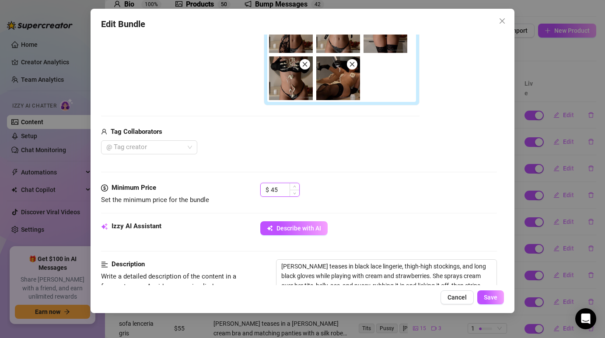
click at [284, 192] on input "45" at bounding box center [285, 189] width 28 height 13
type input "40"
click at [311, 181] on div "Media Add Media from Vault Free preview Pay to view 01:27 08:25 03:36 Tag Colla…" at bounding box center [298, 39] width 395 height 290
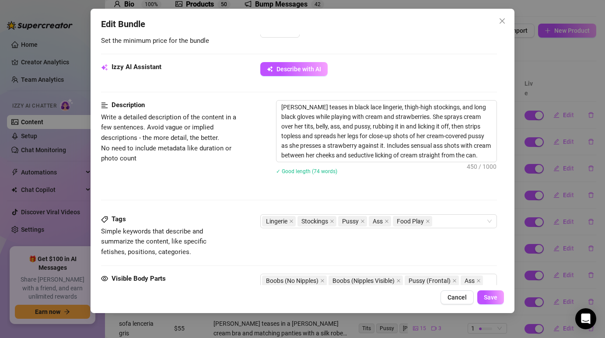
scroll to position [392, 0]
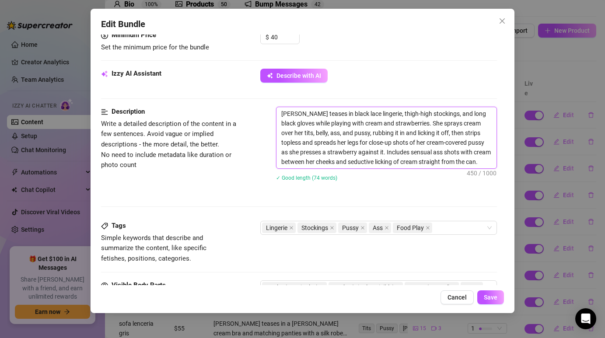
click at [327, 158] on textarea "[PERSON_NAME] teases in black lace lingerie, thigh-high stockings, and long bla…" at bounding box center [386, 137] width 220 height 61
type textarea "Describe the content (media) in a few sentences"
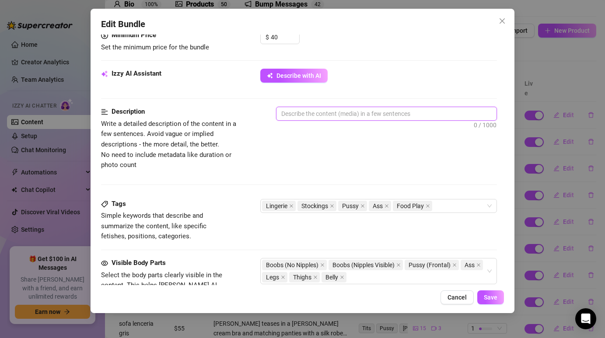
paste textarea "[PERSON_NAME] [PERSON_NAME] con lencería de encaje negro, medias hasta los musl…"
type textarea "[PERSON_NAME] [PERSON_NAME] con lencería de encaje negro, medias hasta los musl…"
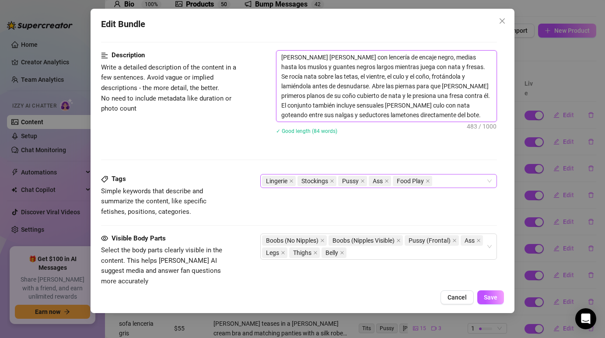
scroll to position [444, 0]
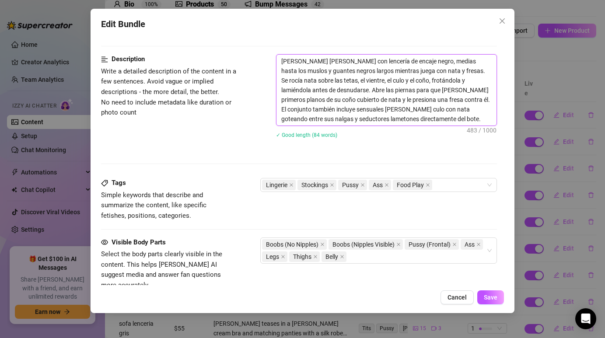
click at [338, 122] on textarea "[PERSON_NAME] [PERSON_NAME] con lencería de encaje negro, medias hasta los musl…" at bounding box center [386, 90] width 220 height 71
type textarea "Describe the content (media) in a few sentences"
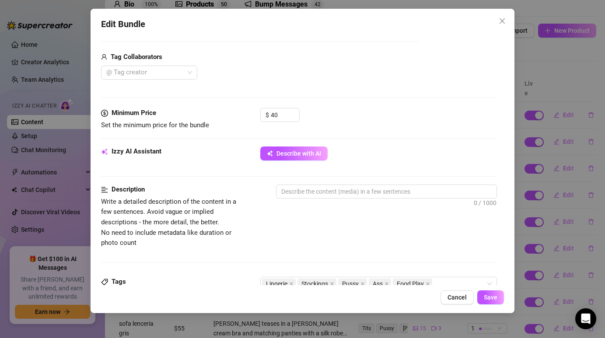
scroll to position [304, 0]
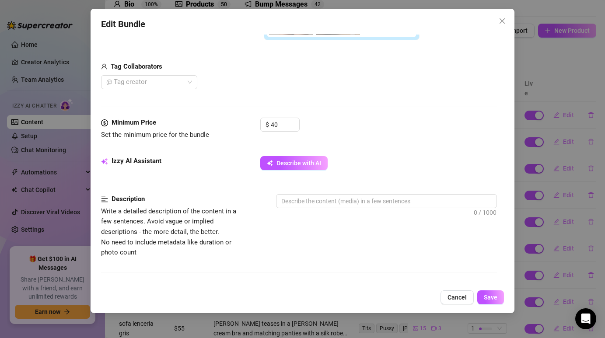
click at [354, 194] on div "Izzy AI Assistant Describe with AI" at bounding box center [298, 175] width 395 height 38
click at [354, 197] on textarea at bounding box center [386, 201] width 220 height 13
paste textarea "[PERSON_NAME] teases in black lace lingerie, thigh-high stockings, and long bla…"
type textarea "[PERSON_NAME] teases in black lace lingerie, thigh-high stockings, and long bla…"
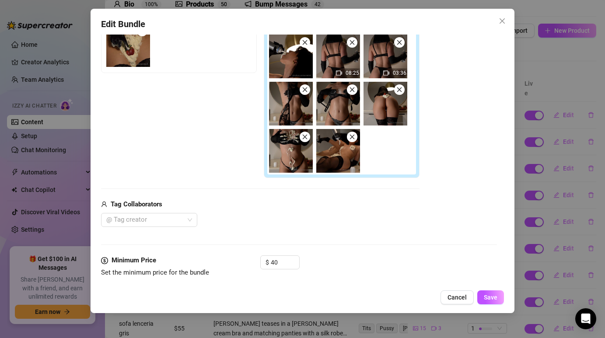
scroll to position [166, 0]
type textarea "[PERSON_NAME] teases in black lace lingerie, thigh-high stockings, and long bla…"
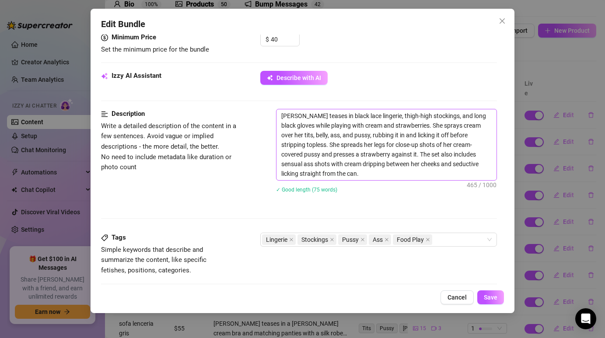
scroll to position [406, 0]
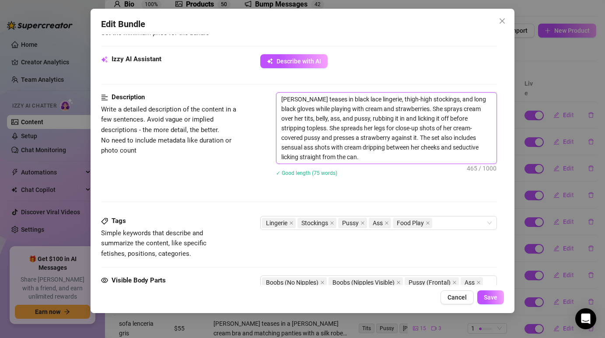
click at [346, 162] on textarea "[PERSON_NAME] teases in black lace lingerie, thigh-high stockings, and long bla…" at bounding box center [386, 128] width 220 height 71
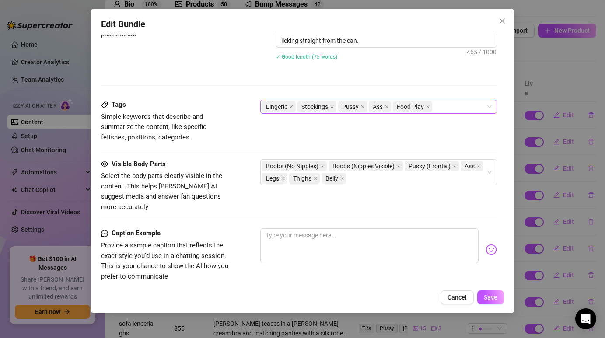
scroll to position [523, 0]
click at [332, 107] on icon "close" at bounding box center [332, 106] width 4 height 4
click at [344, 106] on icon "close" at bounding box center [346, 106] width 4 height 4
click at [372, 107] on div "Lingerie Pussy Food Play" at bounding box center [374, 106] width 224 height 12
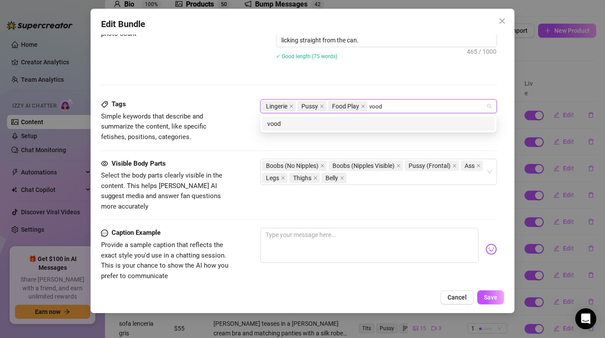
type input "voody"
type input "booty"
type input "cream"
type input "strawberry"
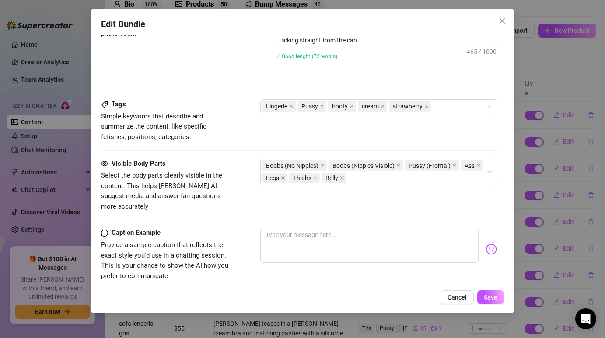
click at [381, 65] on div "[PERSON_NAME] teases in black lace lingerie, thigh-high stockings, and long bla…" at bounding box center [386, 23] width 220 height 95
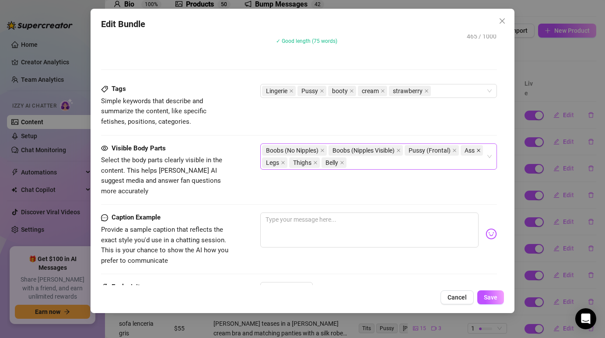
click at [476, 153] on icon "close" at bounding box center [478, 150] width 4 height 4
click at [363, 164] on div "Boobs (No Nipples) Boobs (Nipples Visible) Pussy (Frontal) Legs Thighs Belly" at bounding box center [374, 156] width 224 height 24
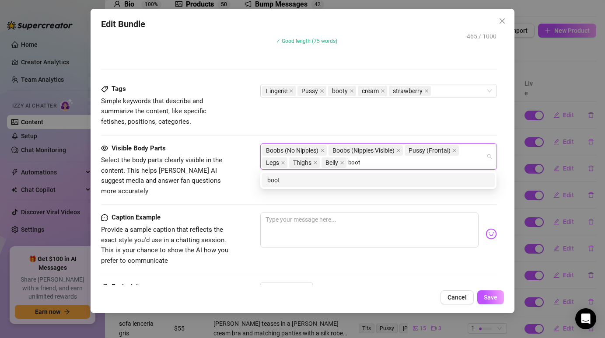
type input "booty"
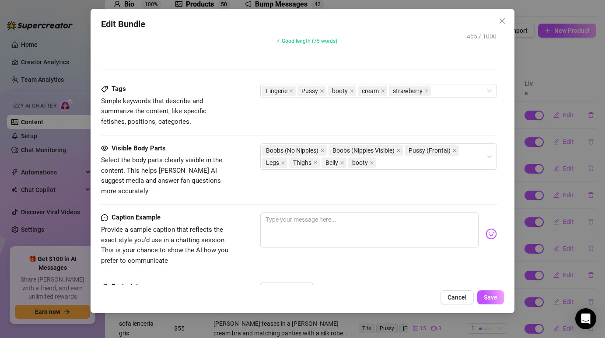
click at [341, 124] on div "Tags Simple keywords that describe and summarize the content, like specific fet…" at bounding box center [298, 105] width 395 height 43
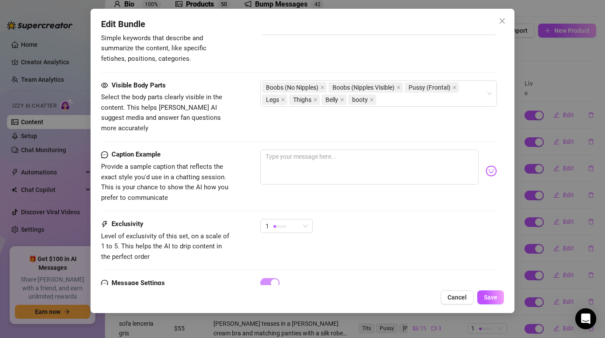
scroll to position [621, 0]
